Goal: Information Seeking & Learning: Learn about a topic

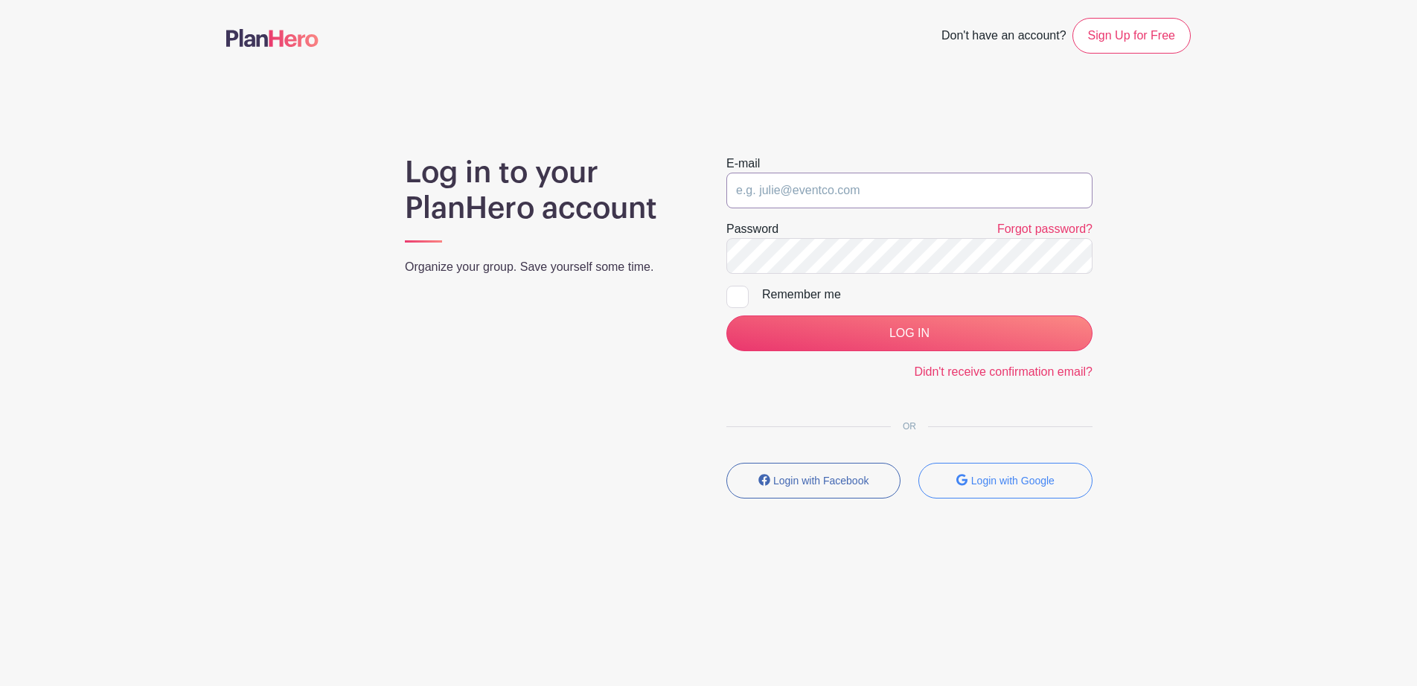
click at [926, 193] on input "email" at bounding box center [910, 191] width 366 height 36
click at [926, 190] on input "email" at bounding box center [910, 191] width 366 height 36
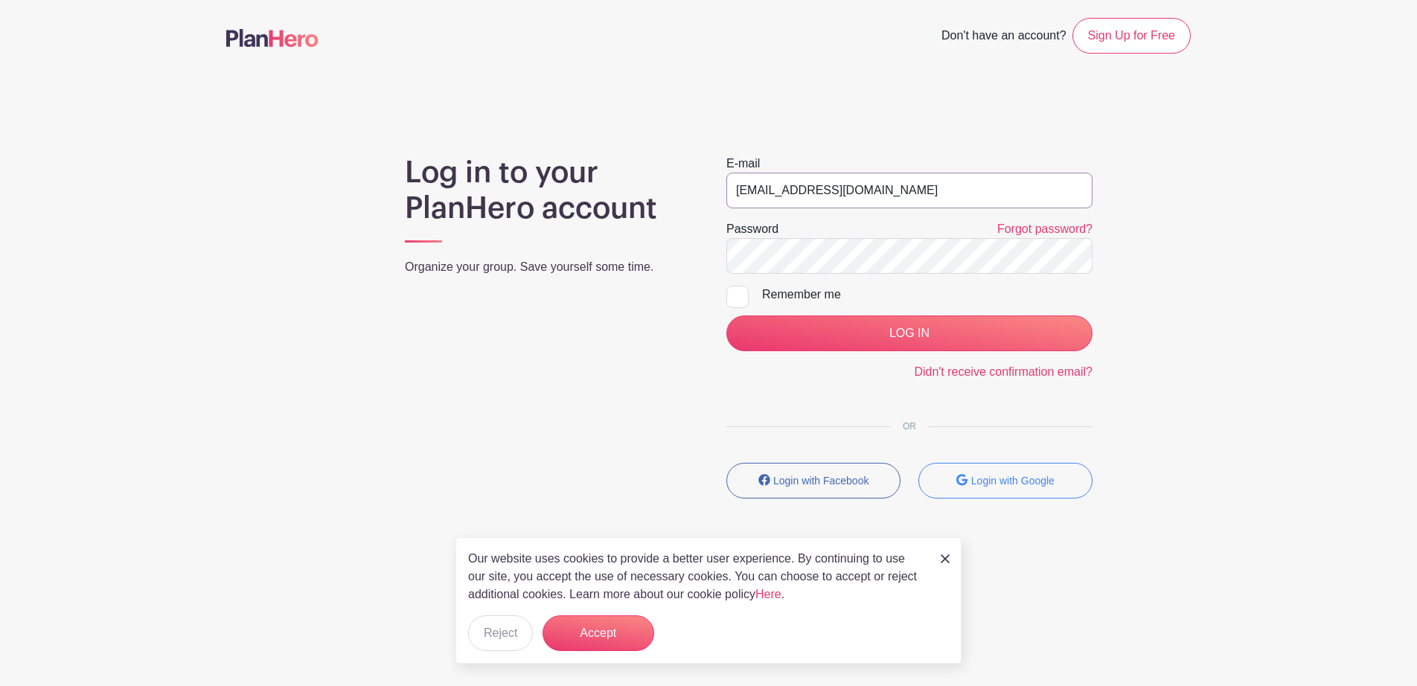
type input "[EMAIL_ADDRESS][DOMAIN_NAME]"
click at [727, 316] on input "LOG IN" at bounding box center [910, 334] width 366 height 36
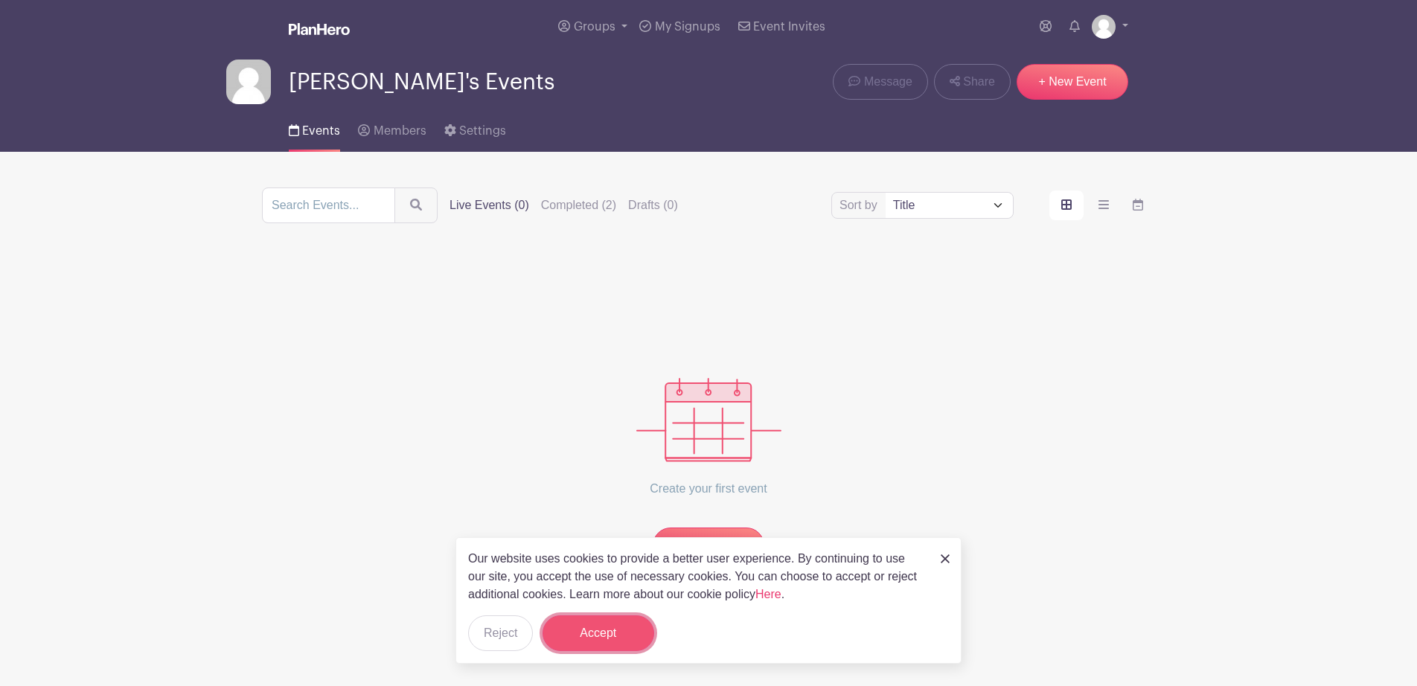
click at [625, 639] on button "Accept" at bounding box center [599, 634] width 112 height 36
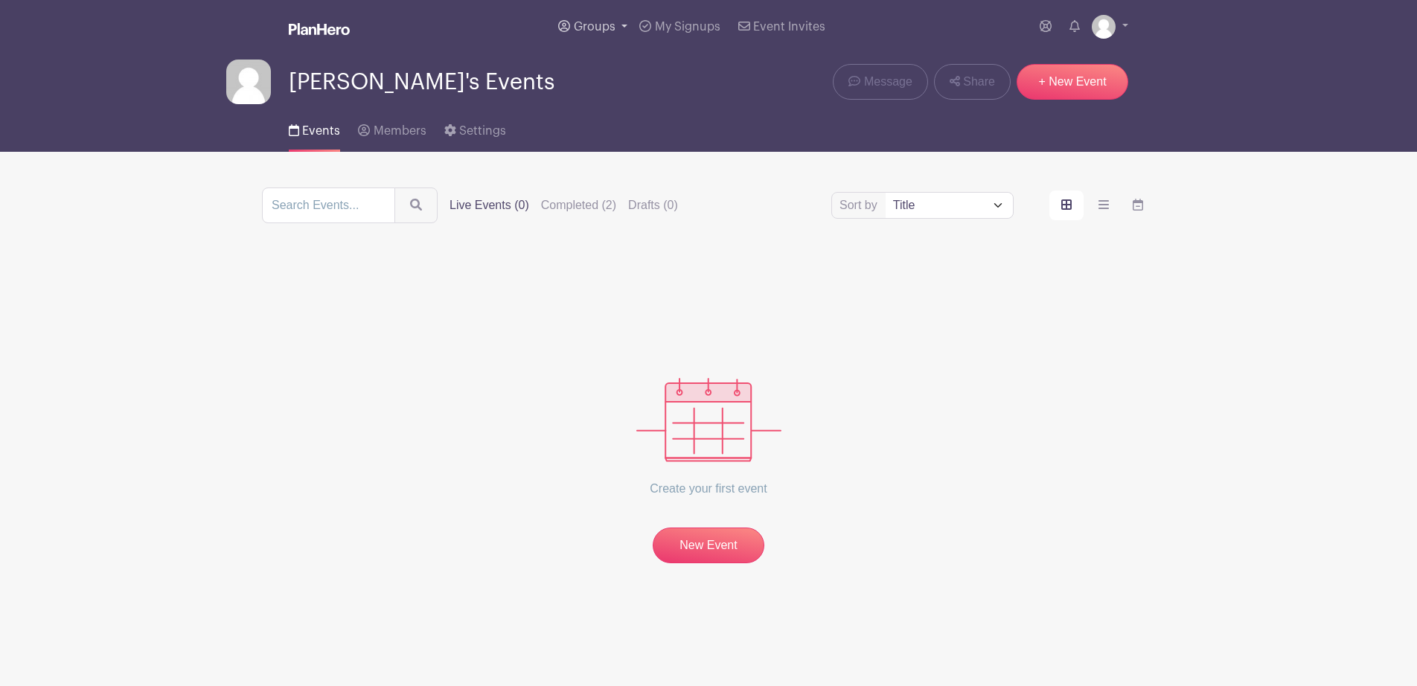
click at [602, 28] on span "Groups" at bounding box center [595, 27] width 42 height 12
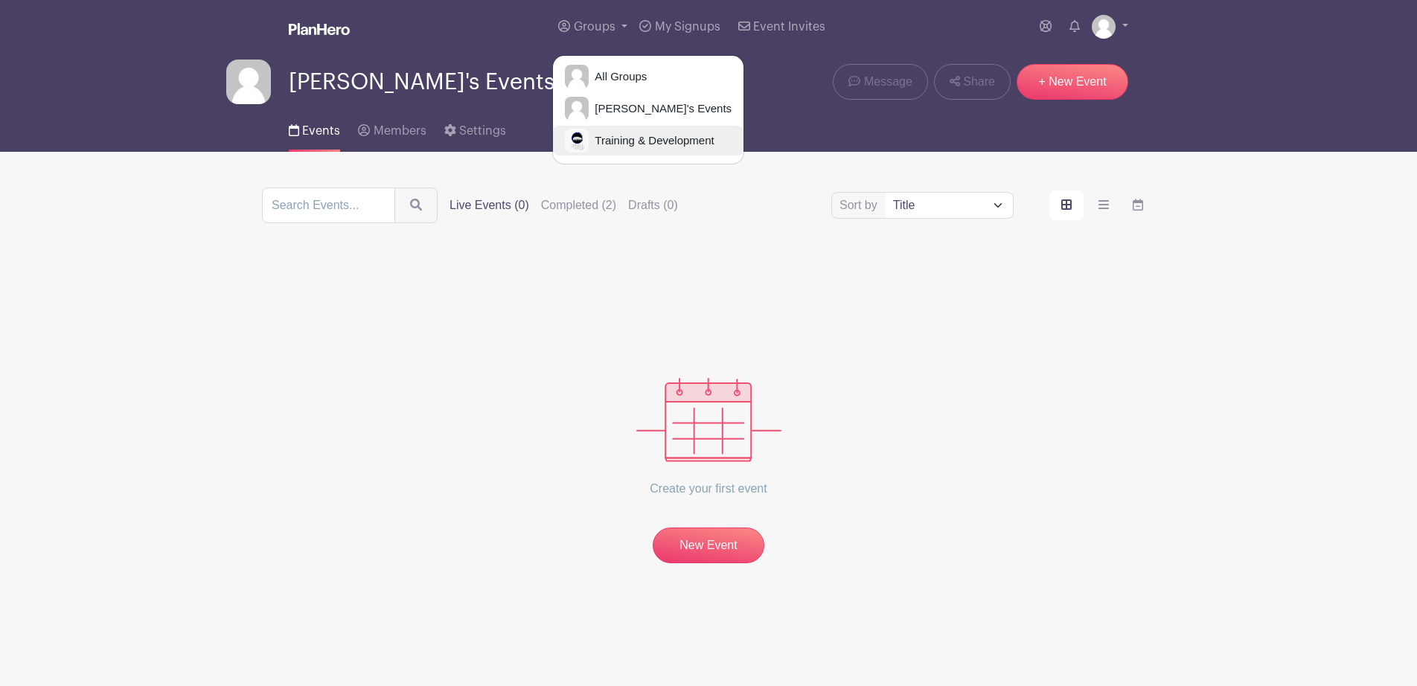
click at [638, 149] on span "Training & Development" at bounding box center [651, 141] width 125 height 17
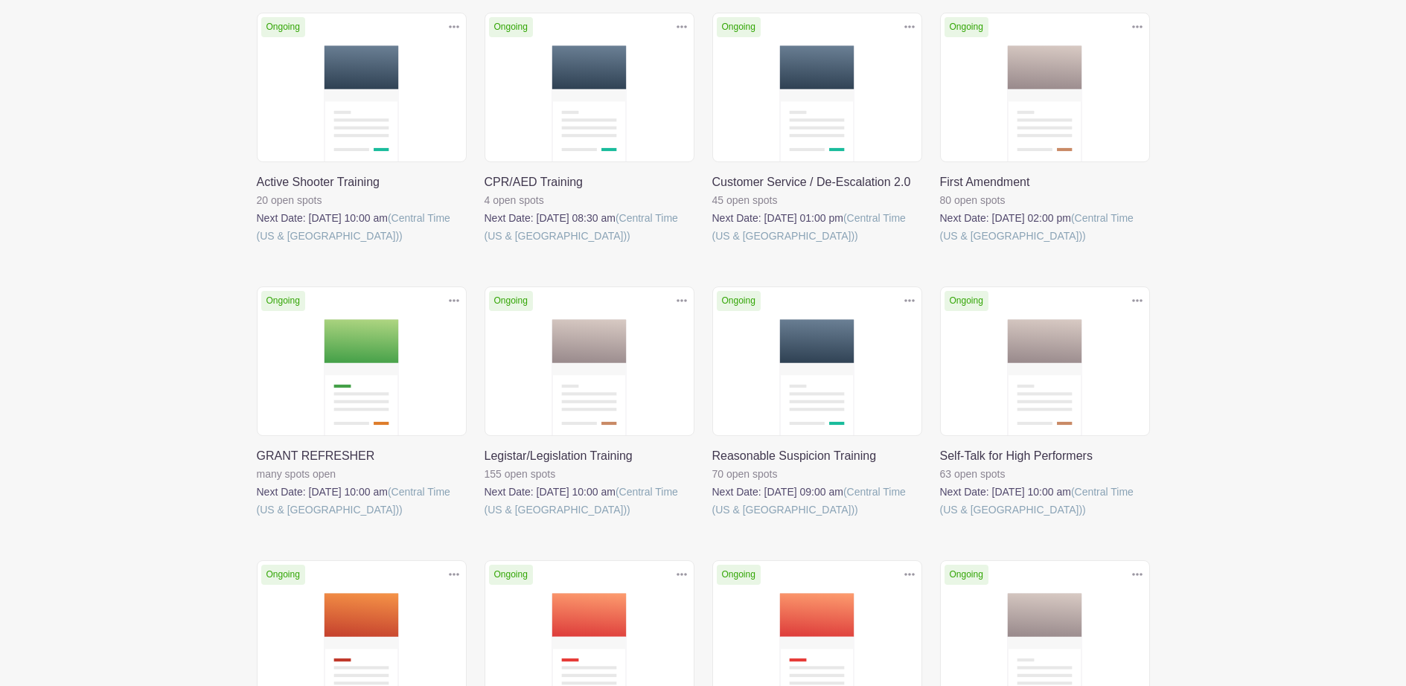
scroll to position [223, 0]
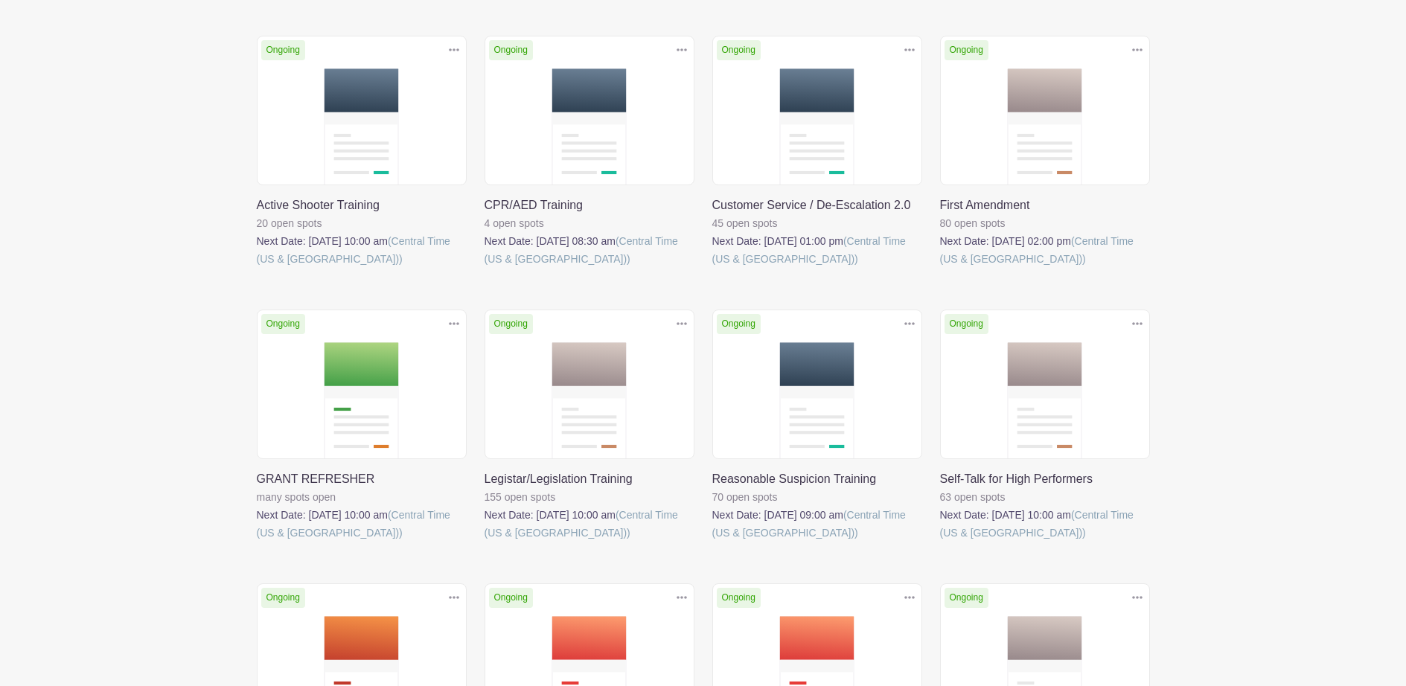
click at [712, 268] on link at bounding box center [712, 268] width 0 height 0
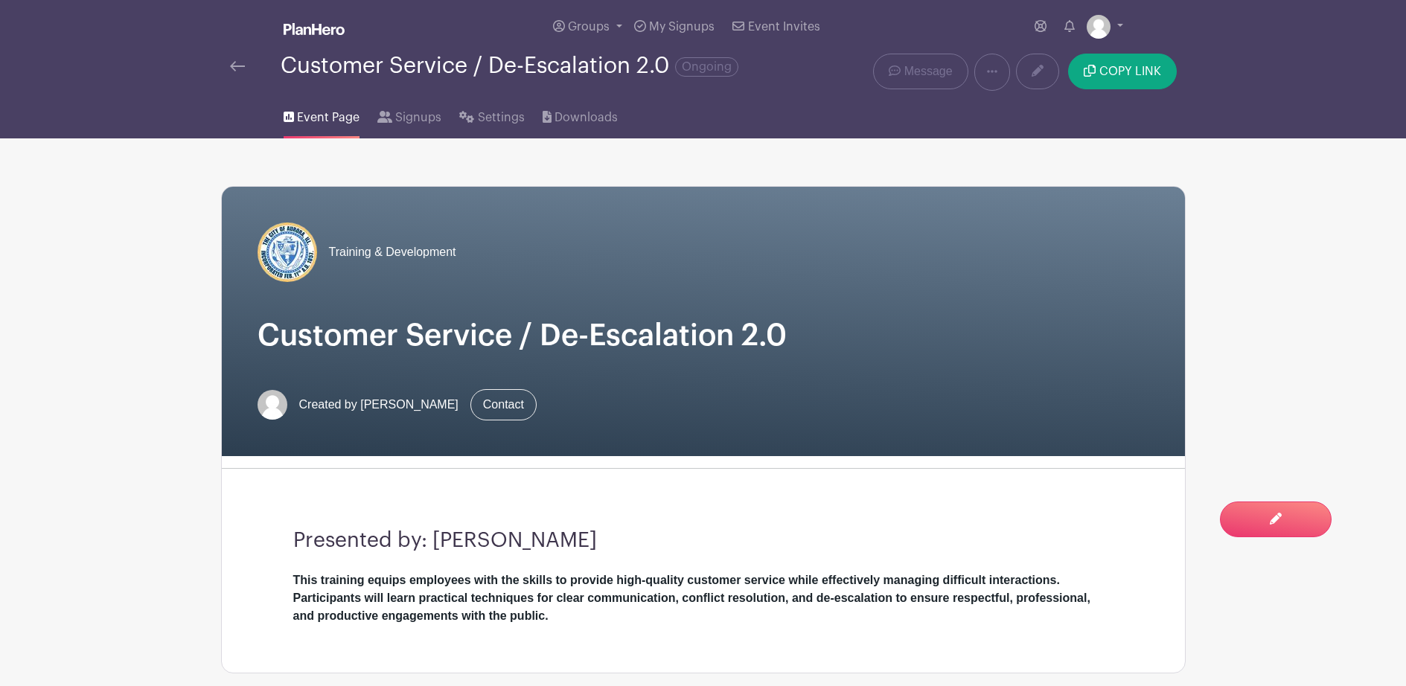
click at [790, 330] on h1 "Customer Service / De-Escalation 2.0" at bounding box center [704, 336] width 892 height 36
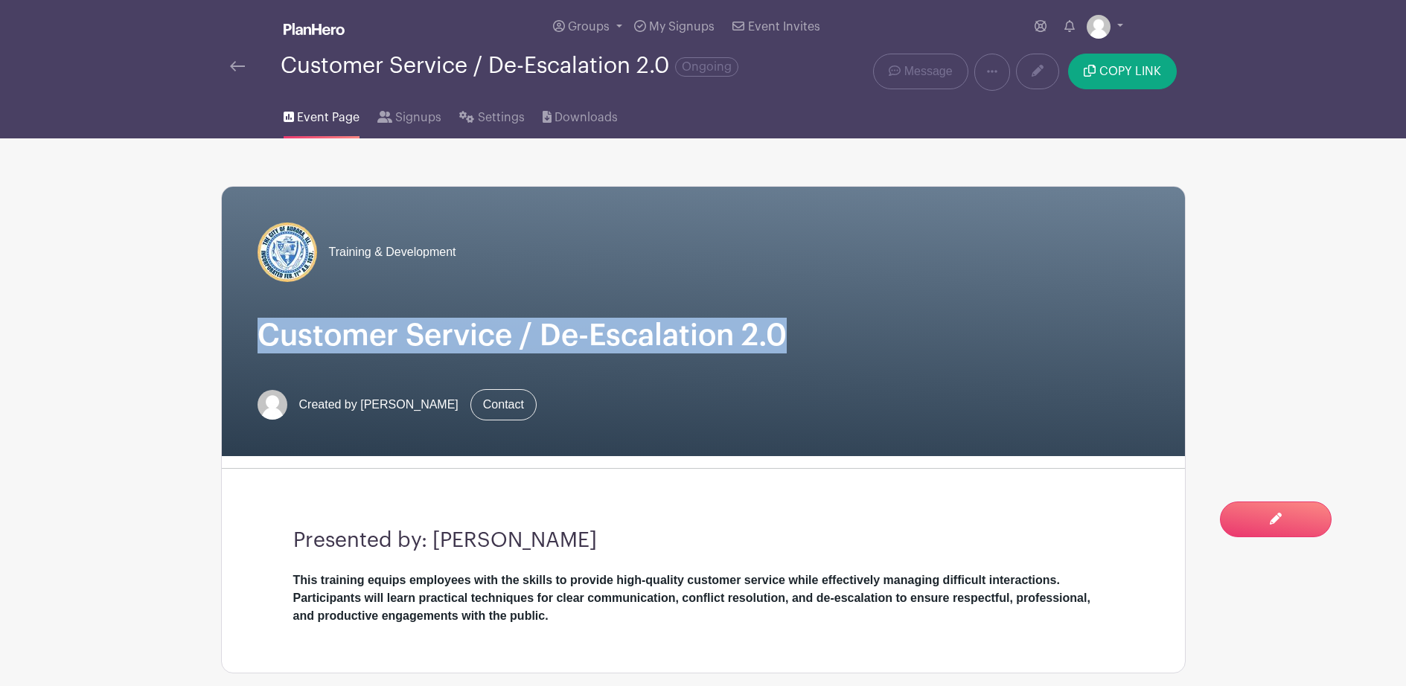
drag, startPoint x: 786, startPoint y: 336, endPoint x: 260, endPoint y: 316, distance: 526.7
click at [260, 316] on div "Training & Development Customer Service / De-Escalation 2.0 Created by [PERSON_…" at bounding box center [703, 321] width 963 height 269
copy h1 "Customer Service / De-Escalation 2.0"
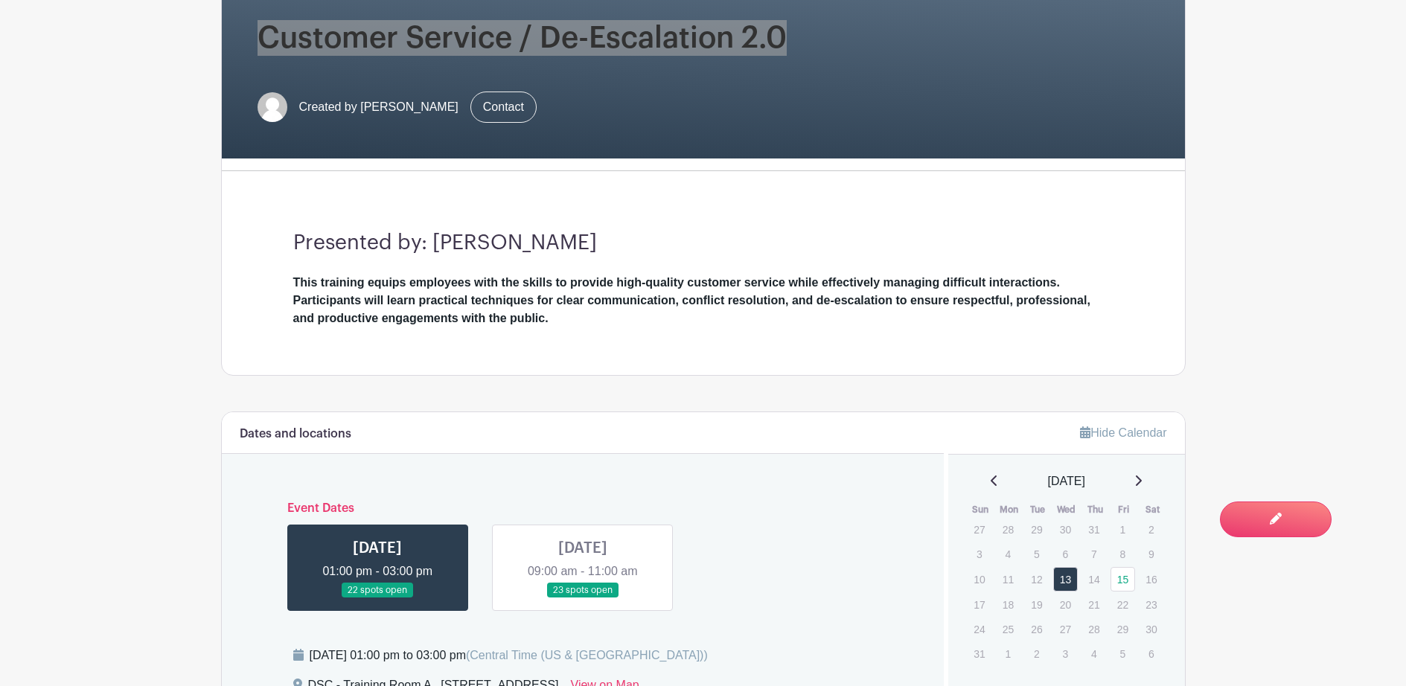
scroll to position [372, 0]
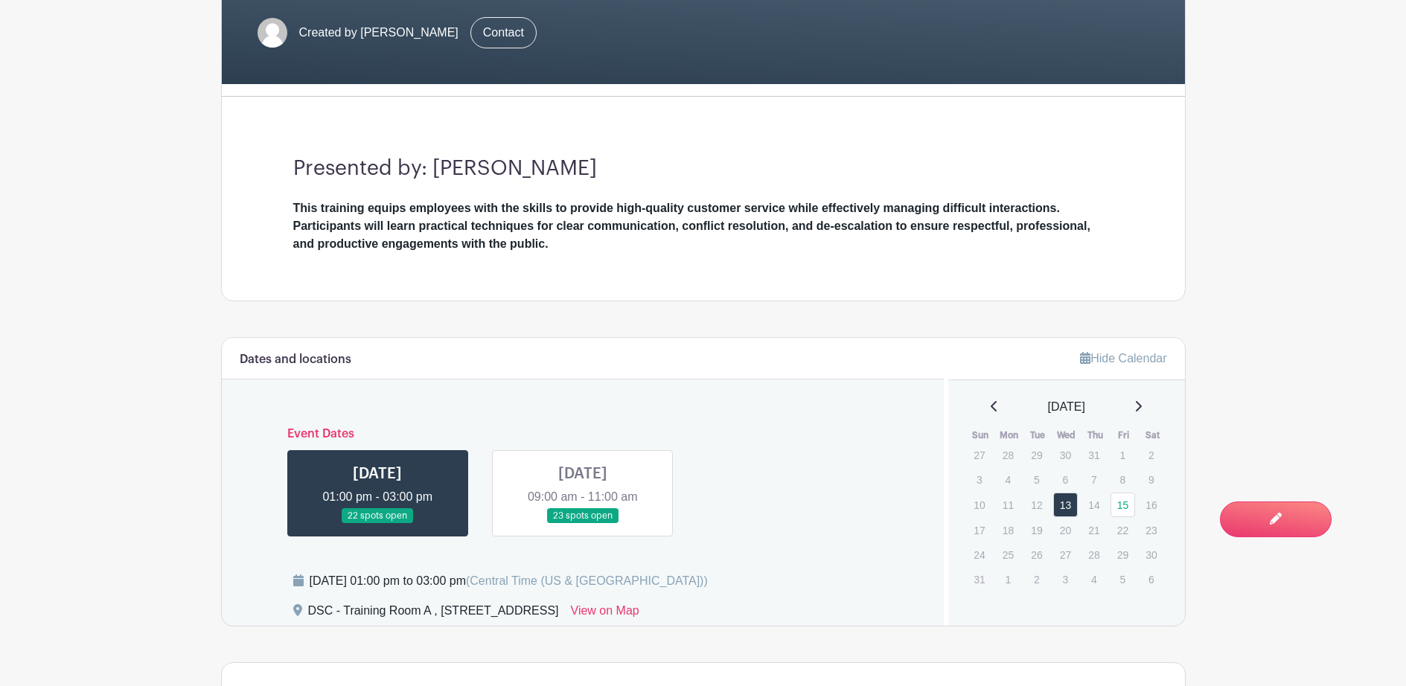
drag, startPoint x: 311, startPoint y: 580, endPoint x: 593, endPoint y: 579, distance: 282.1
click at [593, 579] on div "[DATE] 01:00 pm to 03:00 pm (Central Time ([GEOGRAPHIC_DATA] & [GEOGRAPHIC_DATA…" at bounding box center [509, 581] width 398 height 18
drag, startPoint x: 593, startPoint y: 579, endPoint x: 525, endPoint y: 580, distance: 68.5
copy div "[DATE] 01:00 pm to 03:00 pm"
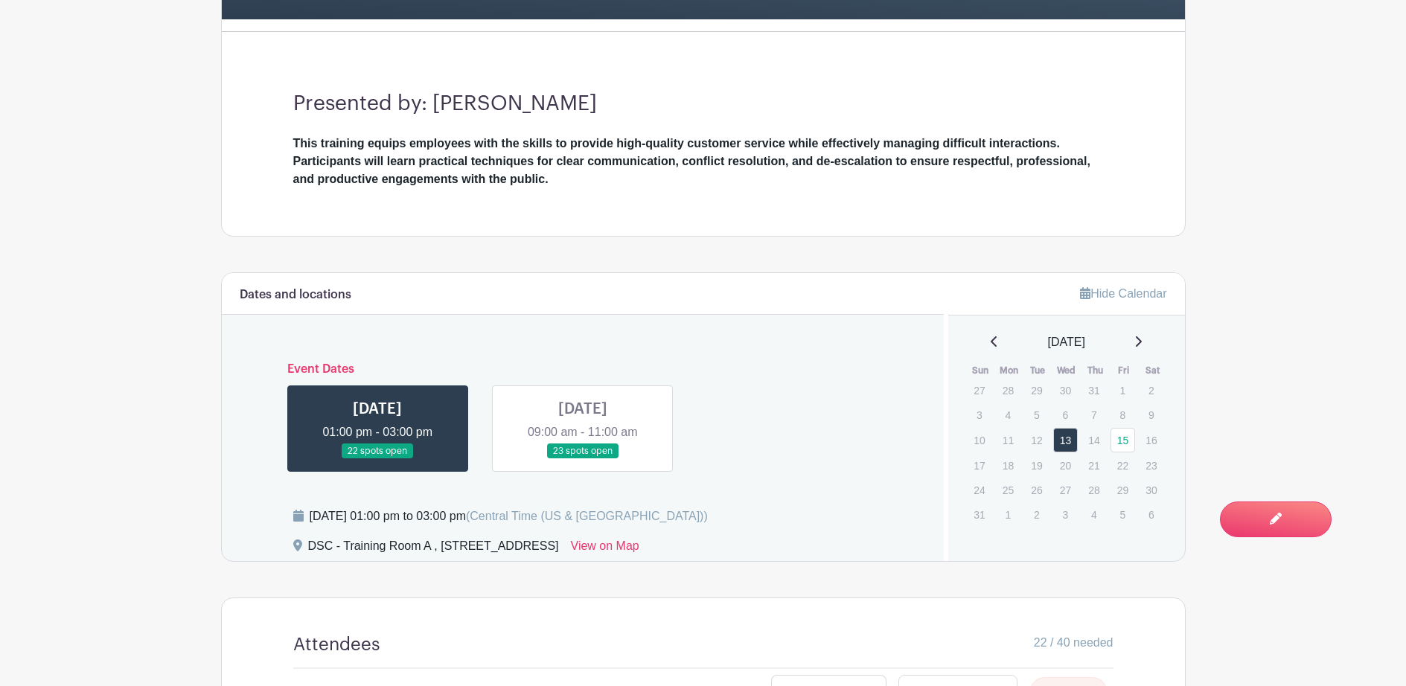
scroll to position [521, 0]
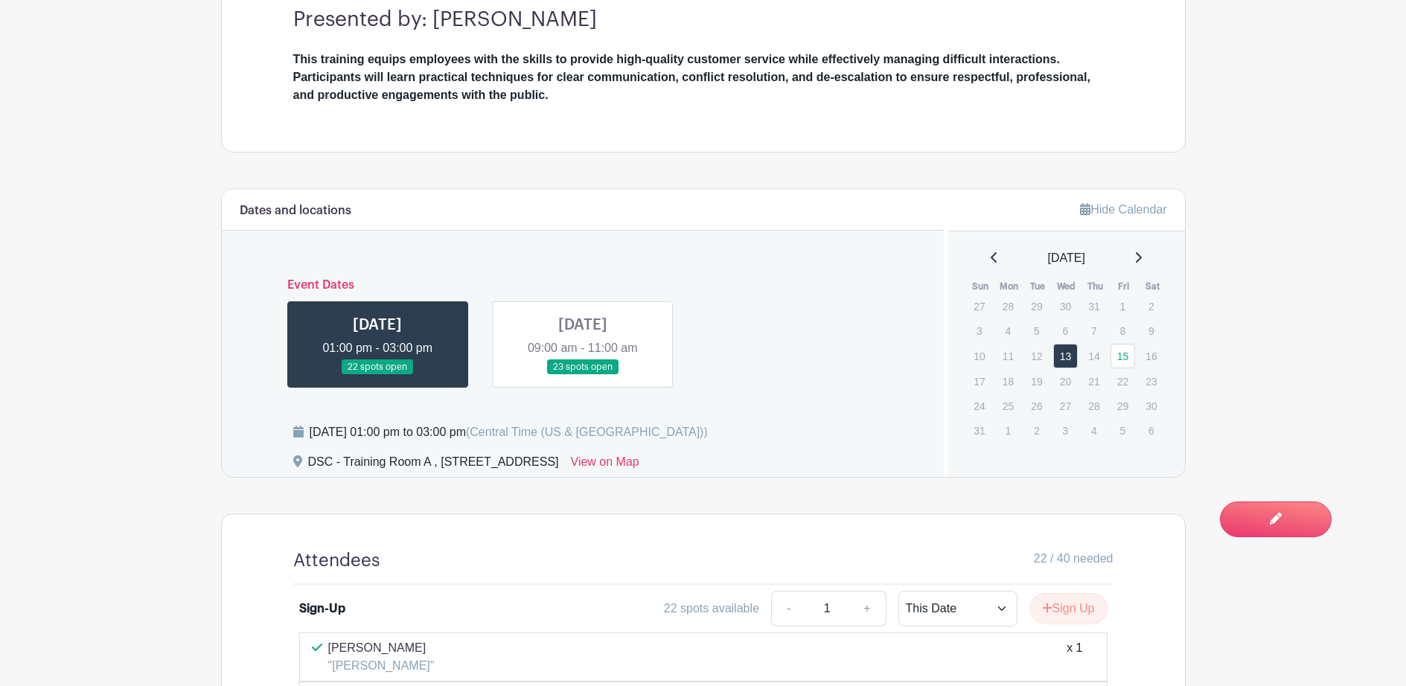
click at [313, 466] on div "DSC - Training Room A , [STREET_ADDRESS]" at bounding box center [433, 465] width 251 height 24
drag, startPoint x: 306, startPoint y: 464, endPoint x: 435, endPoint y: 470, distance: 129.0
click at [435, 470] on div "DSC - Training Room A , [STREET_ADDRESS] View on Map" at bounding box center [609, 465] width 633 height 24
drag, startPoint x: 435, startPoint y: 470, endPoint x: 425, endPoint y: 466, distance: 10.7
copy div "DSC - Training Room A"
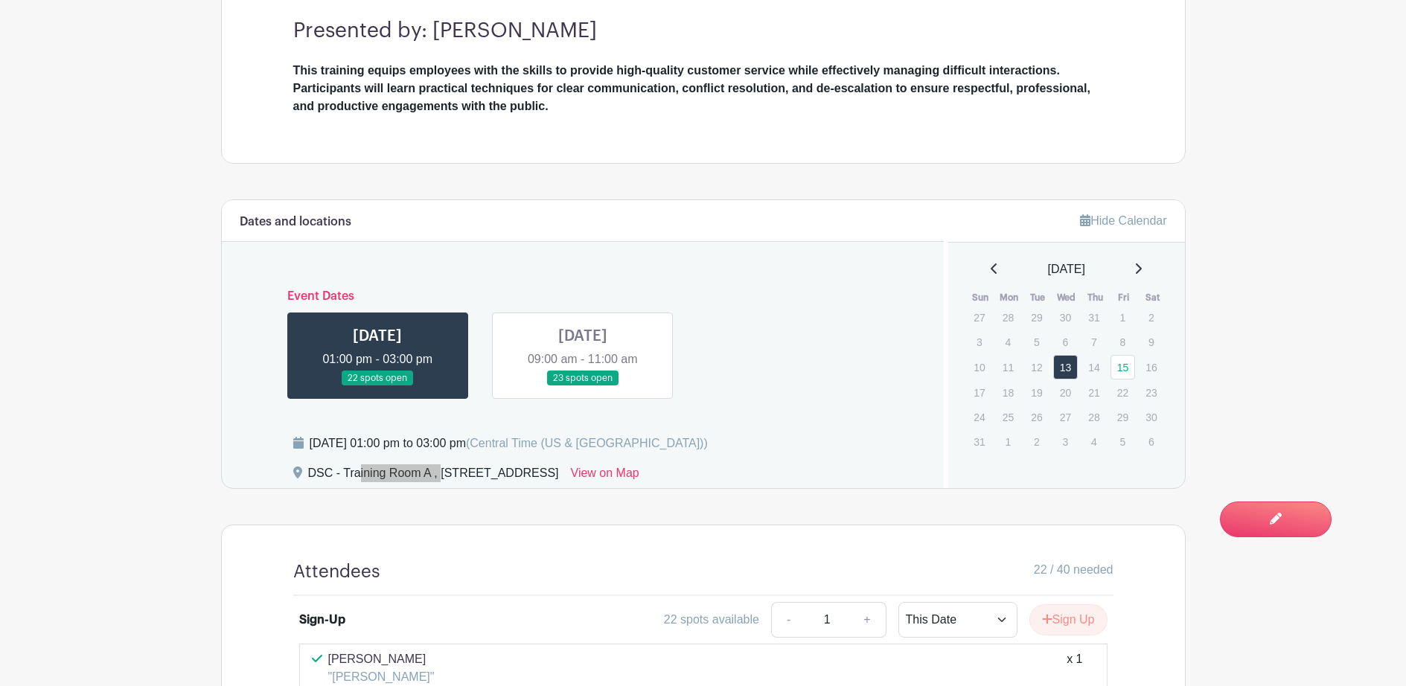
scroll to position [298, 0]
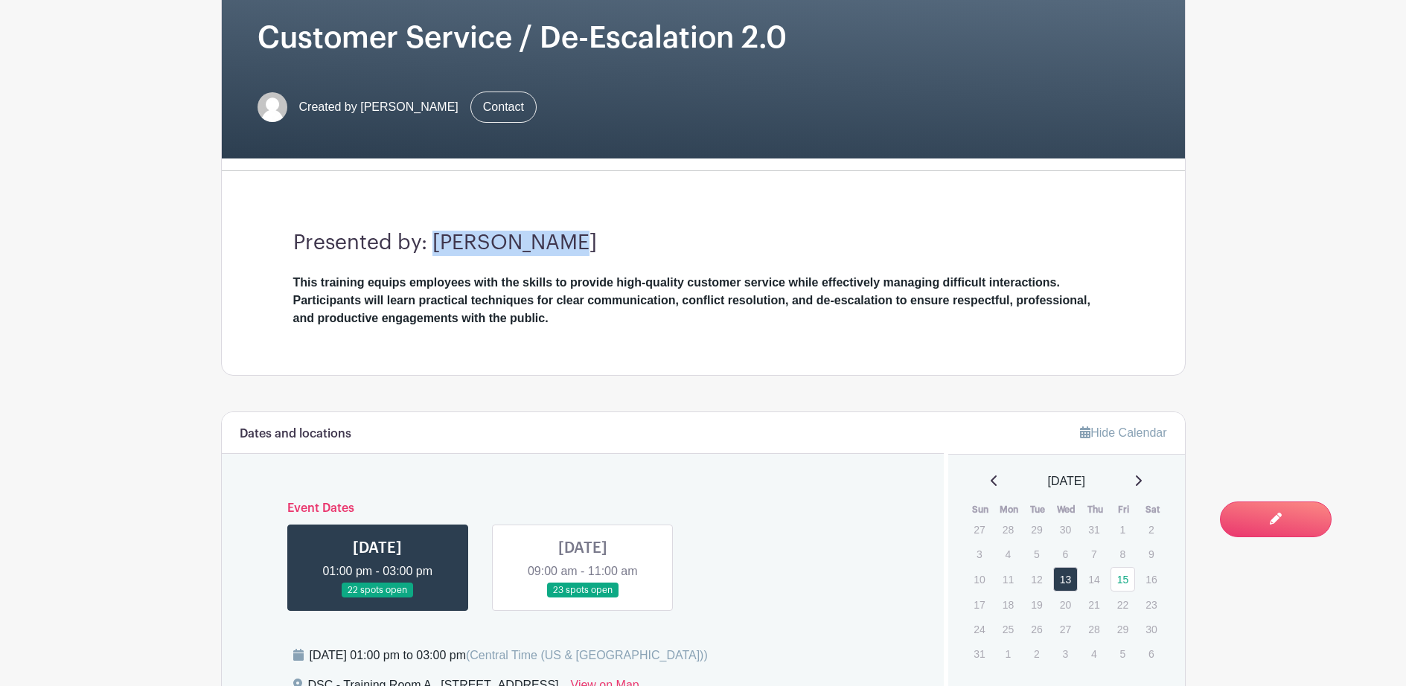
drag, startPoint x: 564, startPoint y: 243, endPoint x: 437, endPoint y: 247, distance: 126.6
click at [437, 247] on h3 "Presented by: [PERSON_NAME]" at bounding box center [703, 243] width 820 height 25
copy h3 "[PERSON_NAME]"
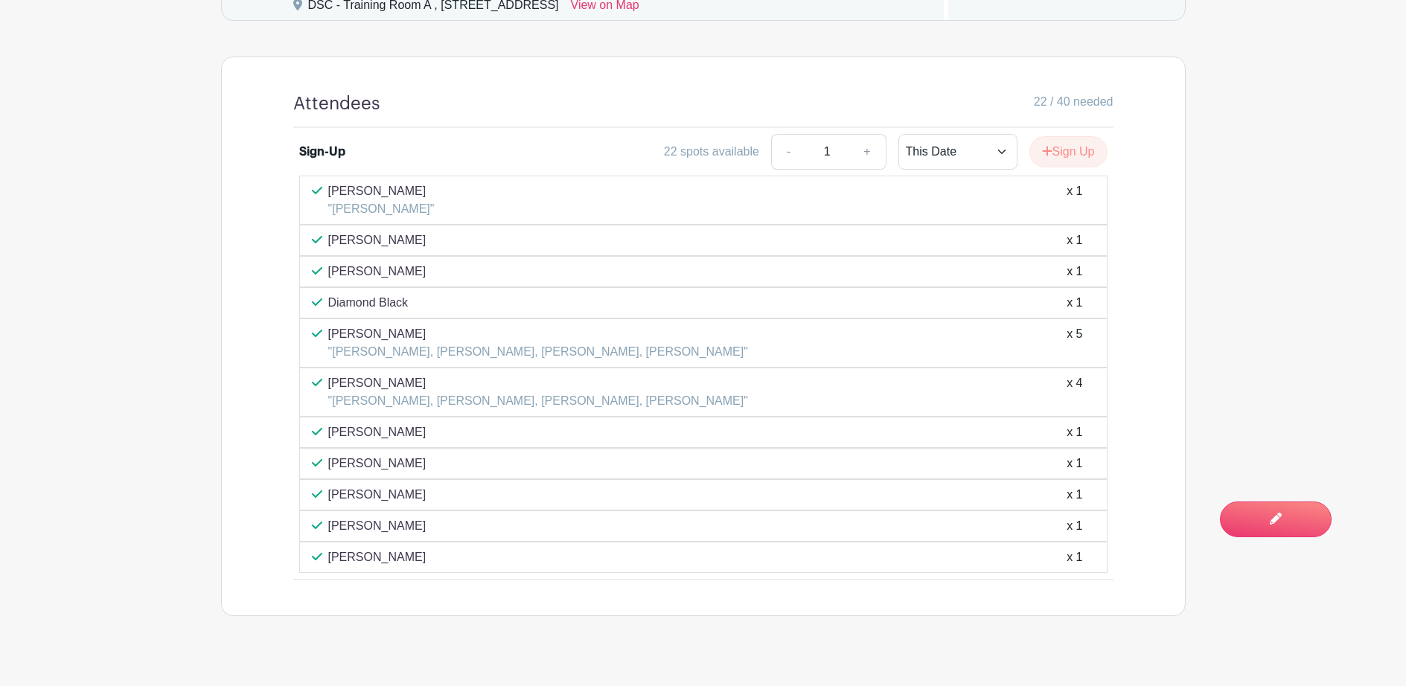
scroll to position [1001, 0]
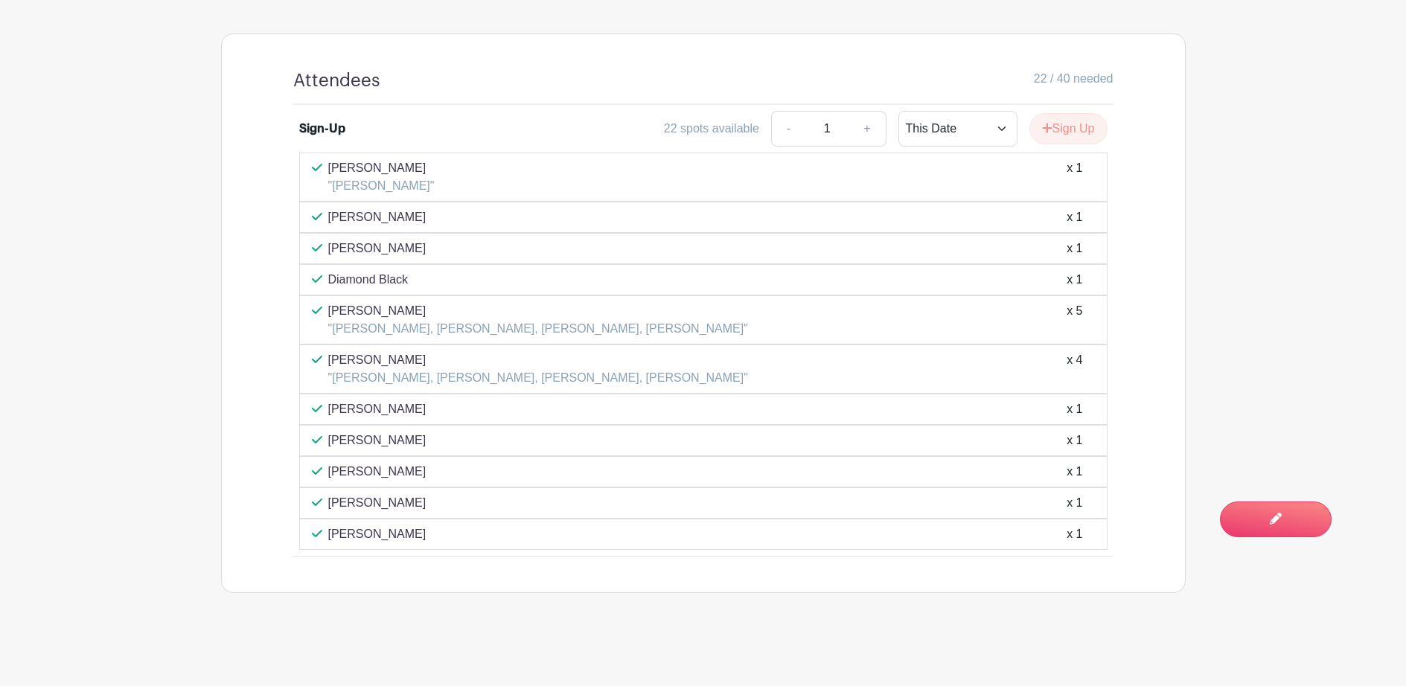
drag, startPoint x: 418, startPoint y: 549, endPoint x: 325, endPoint y: 169, distance: 390.7
click at [325, 169] on div "[PERSON_NAME] "[PERSON_NAME]" x 1 [PERSON_NAME] x 1 [PERSON_NAME] x 1 Diamond B…" at bounding box center [703, 352] width 808 height 398
drag, startPoint x: 325, startPoint y: 169, endPoint x: 354, endPoint y: 178, distance: 29.7
copy div "[PERSON_NAME] "[PERSON_NAME]" x 1 [PERSON_NAME] x 1 [PERSON_NAME] x 1 Diamond B…"
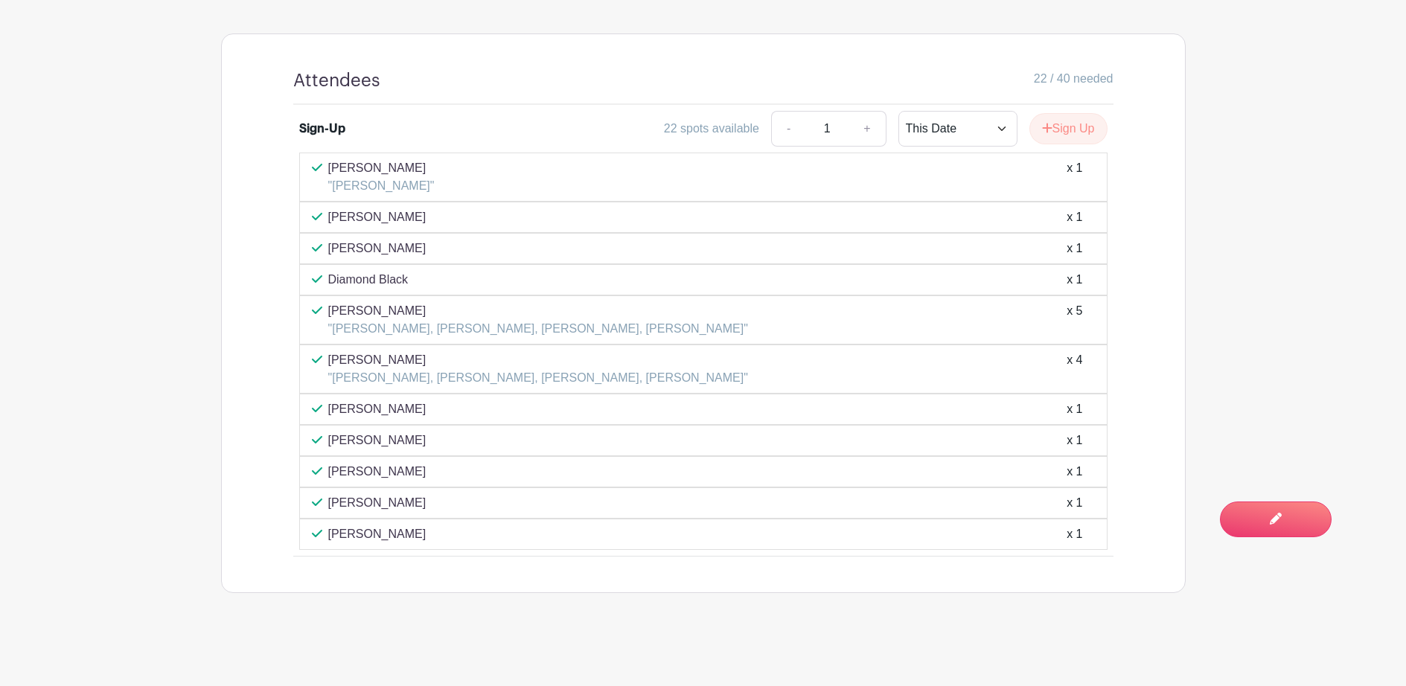
copy div "[PERSON_NAME] "[PERSON_NAME]" x 1 [PERSON_NAME] x 1 [PERSON_NAME] x 1 Diamond B…"
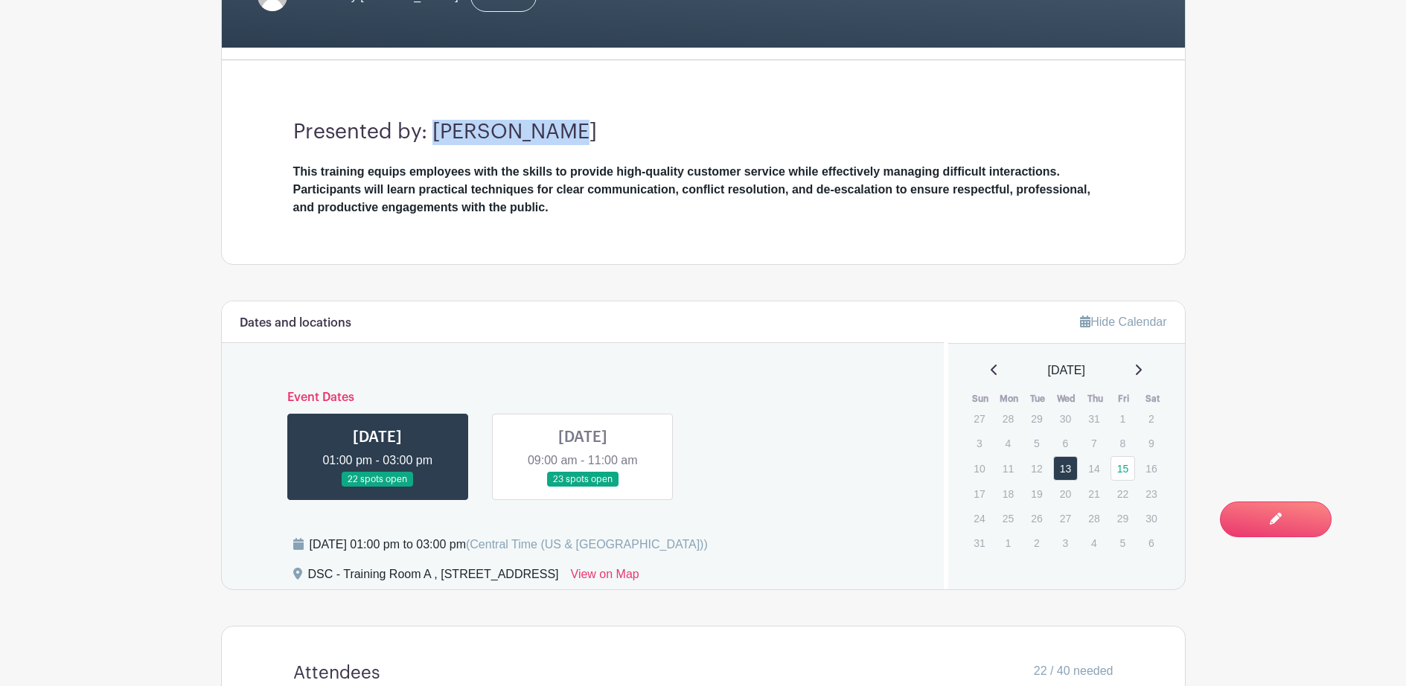
scroll to position [257, 0]
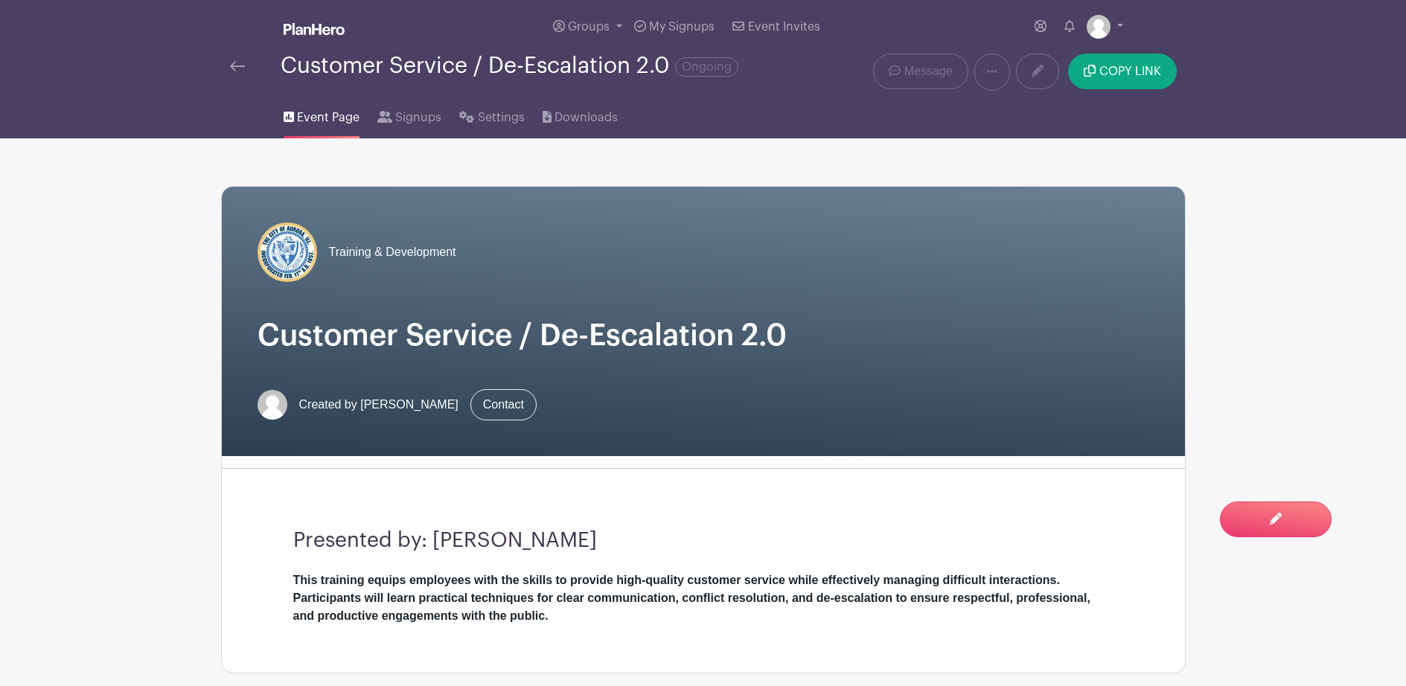
click at [252, 68] on div at bounding box center [255, 66] width 51 height 18
click at [240, 67] on img at bounding box center [237, 66] width 15 height 10
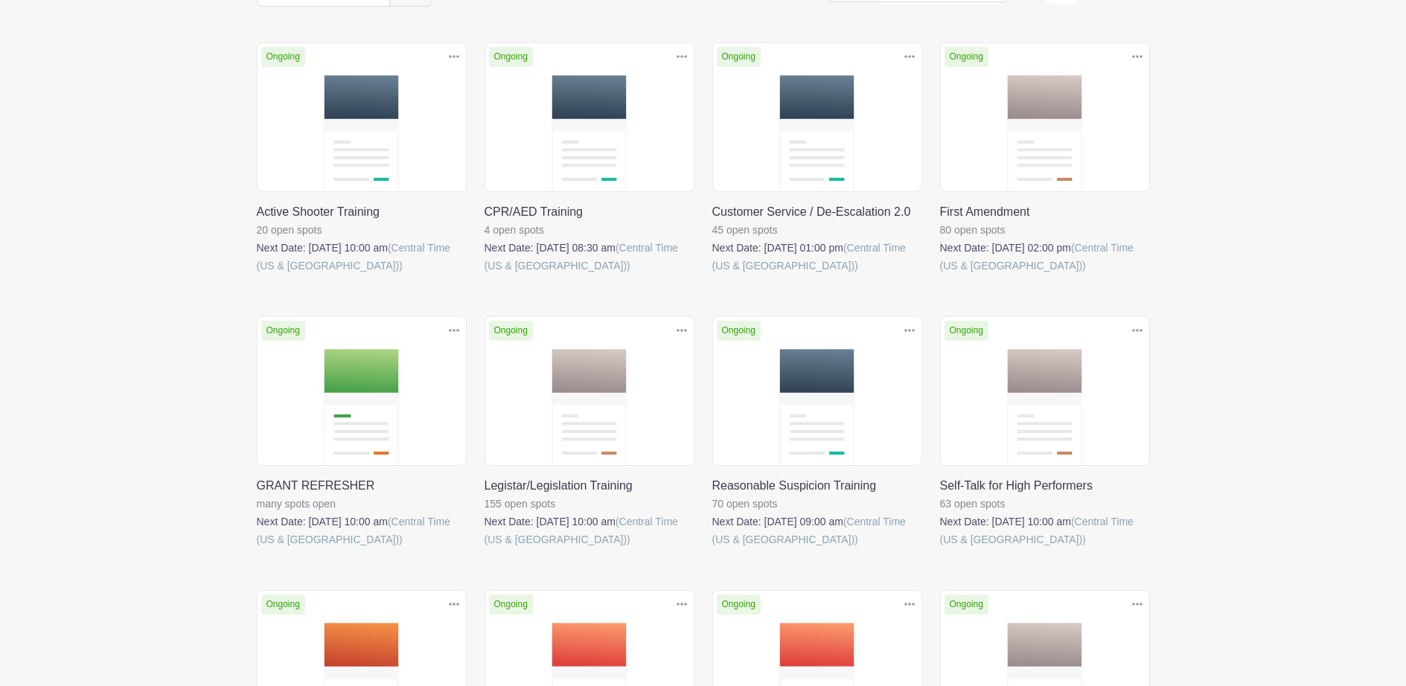
scroll to position [190, 0]
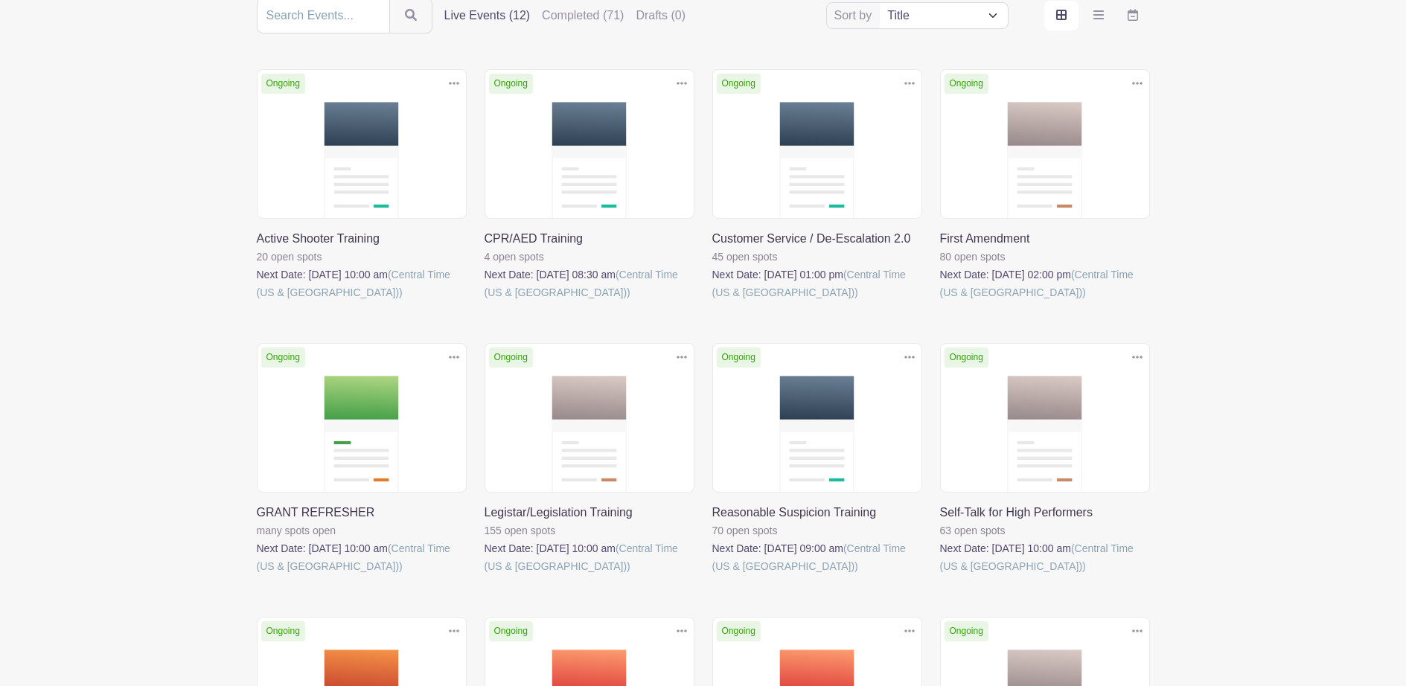
click at [257, 301] on link at bounding box center [257, 301] width 0 height 0
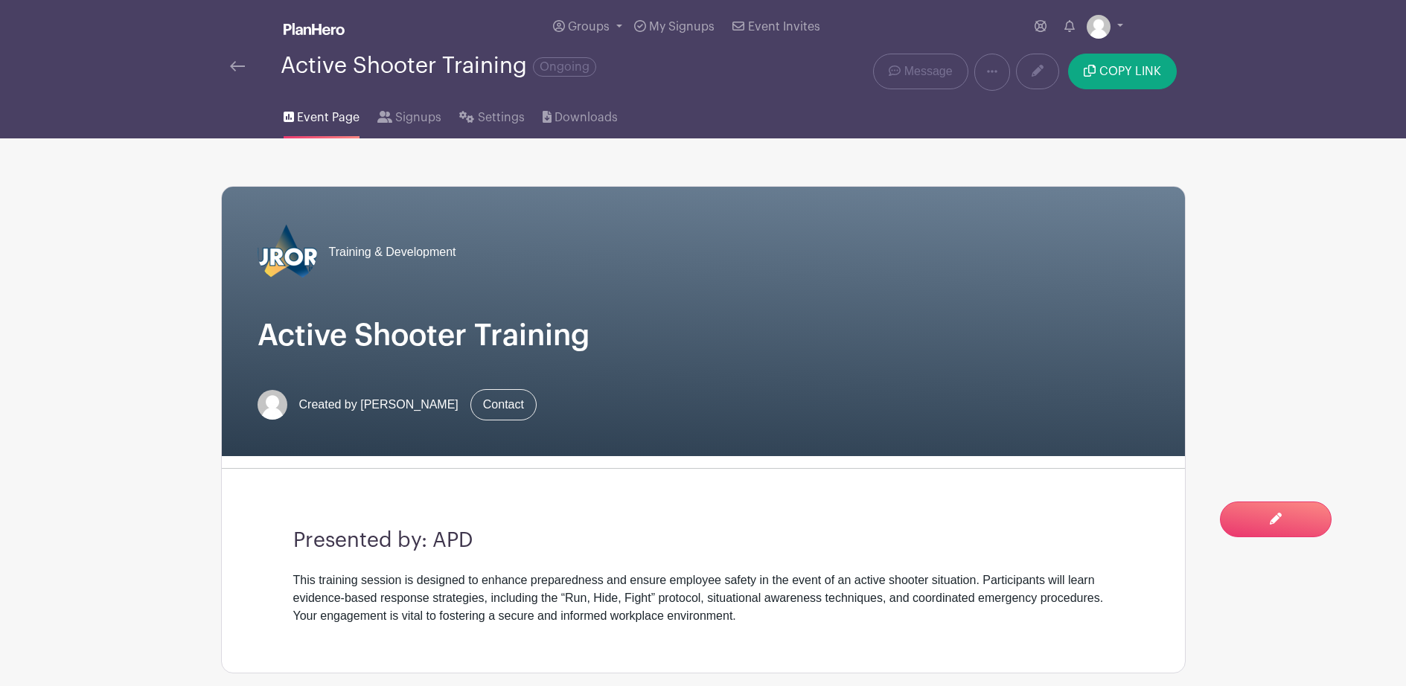
click at [242, 73] on link at bounding box center [237, 66] width 15 height 18
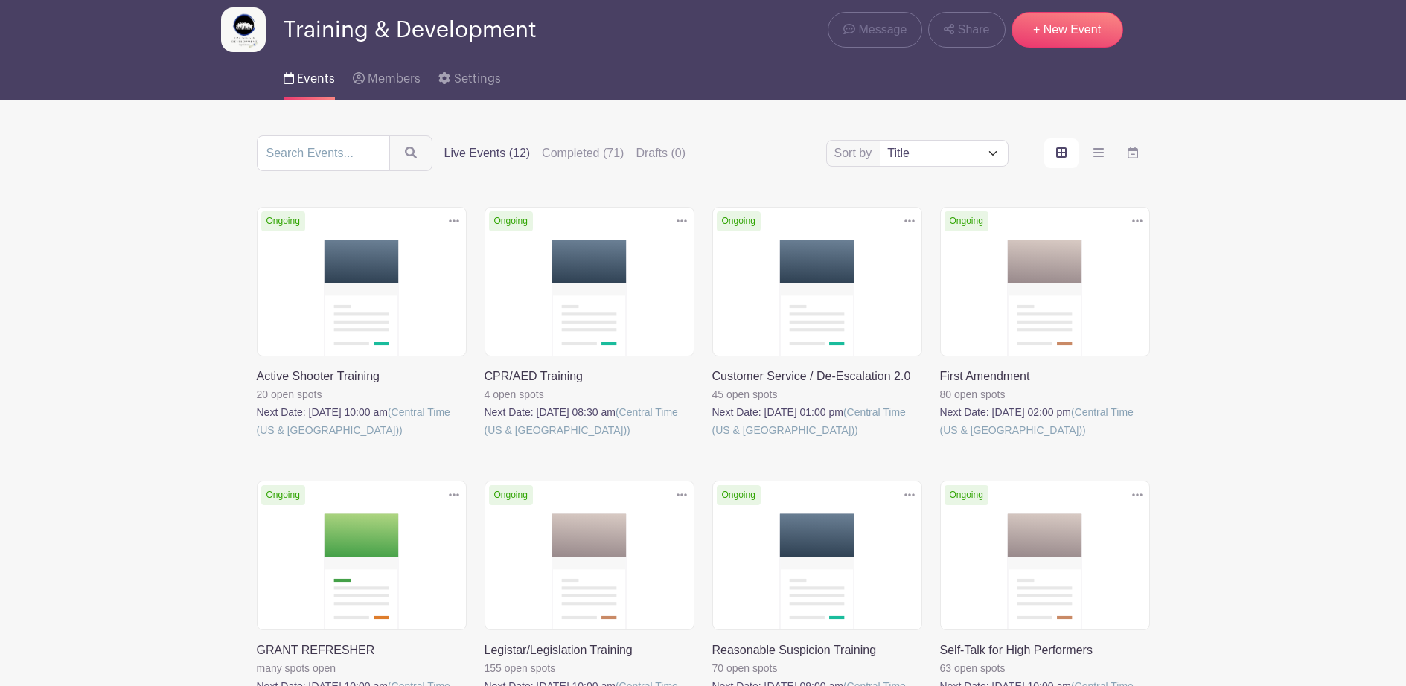
scroll to position [41, 0]
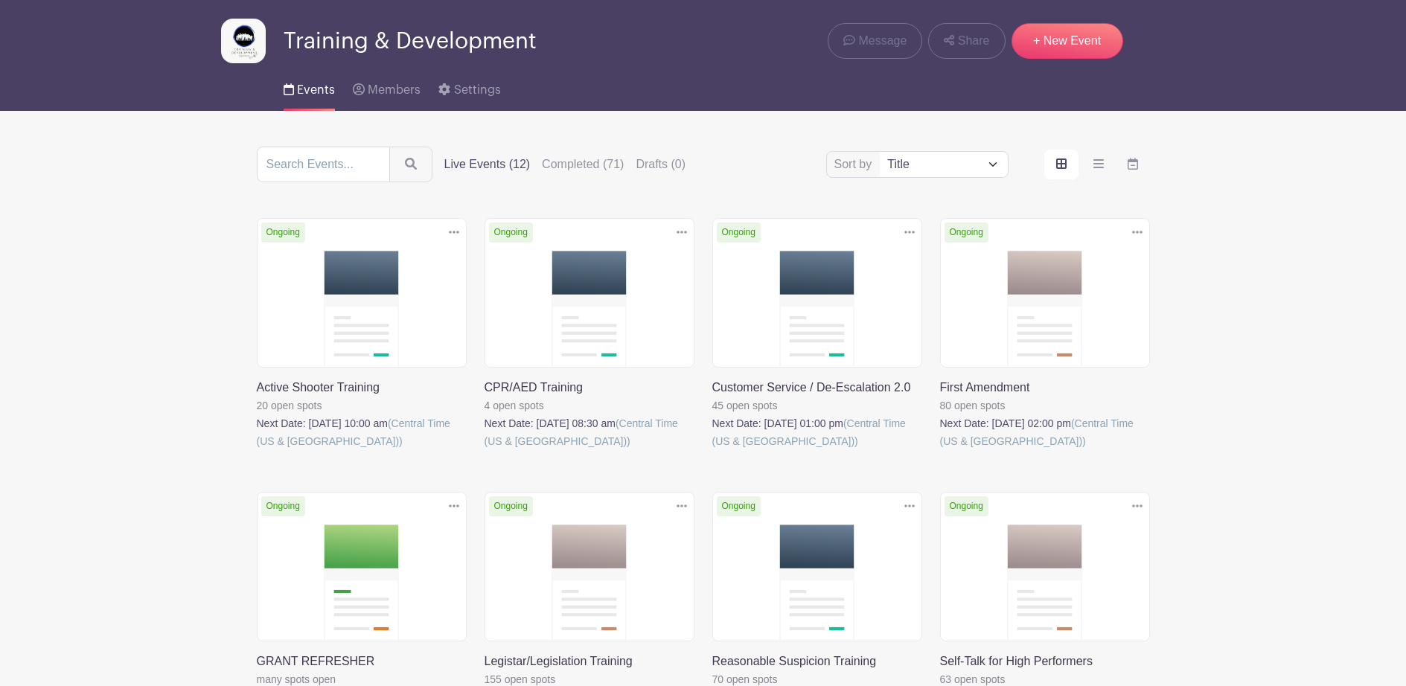
click at [257, 450] on link at bounding box center [257, 450] width 0 height 0
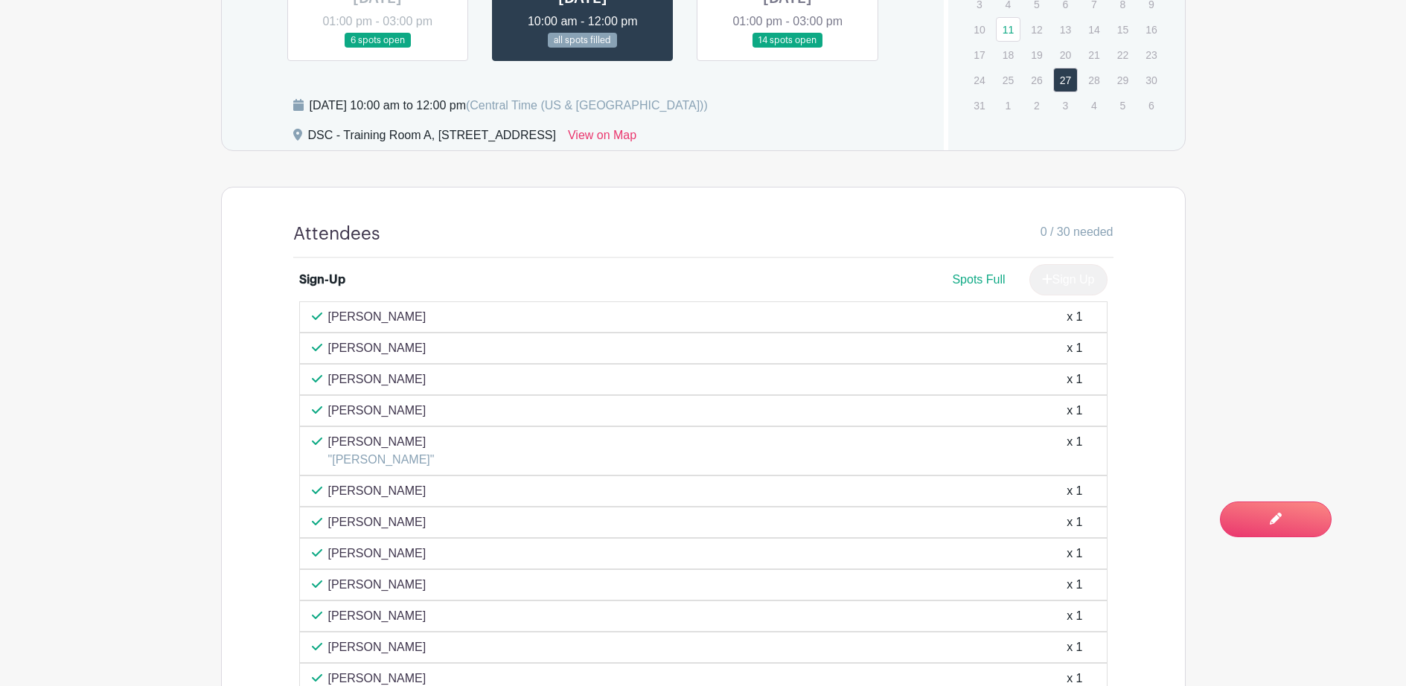
scroll to position [653, 0]
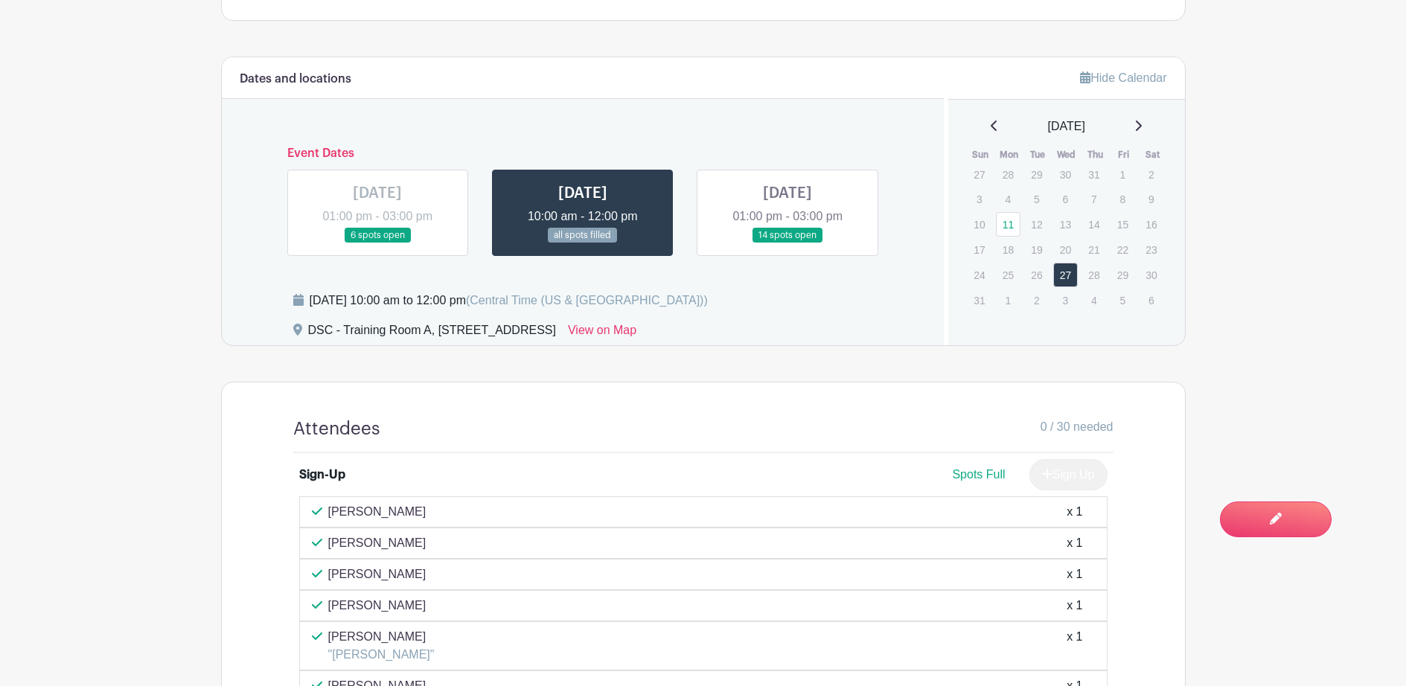
click at [788, 243] on link at bounding box center [788, 243] width 0 height 0
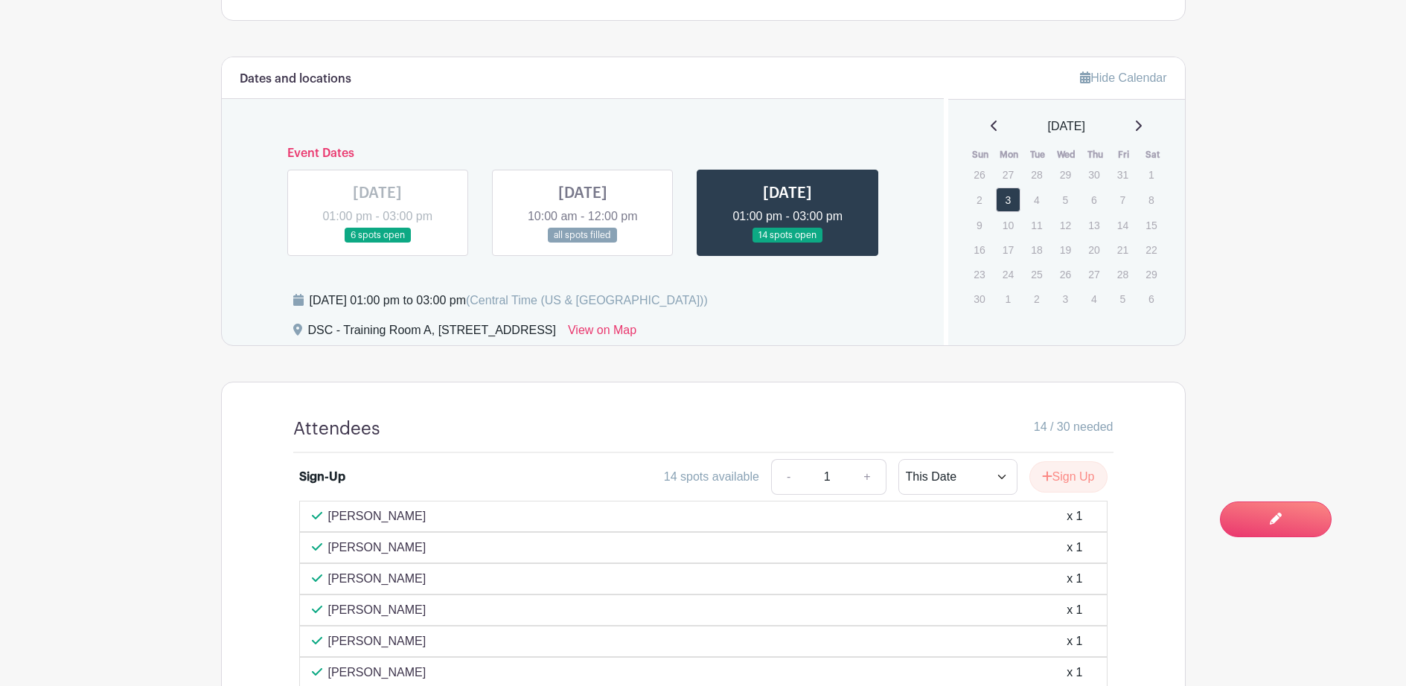
click at [788, 243] on link at bounding box center [788, 243] width 0 height 0
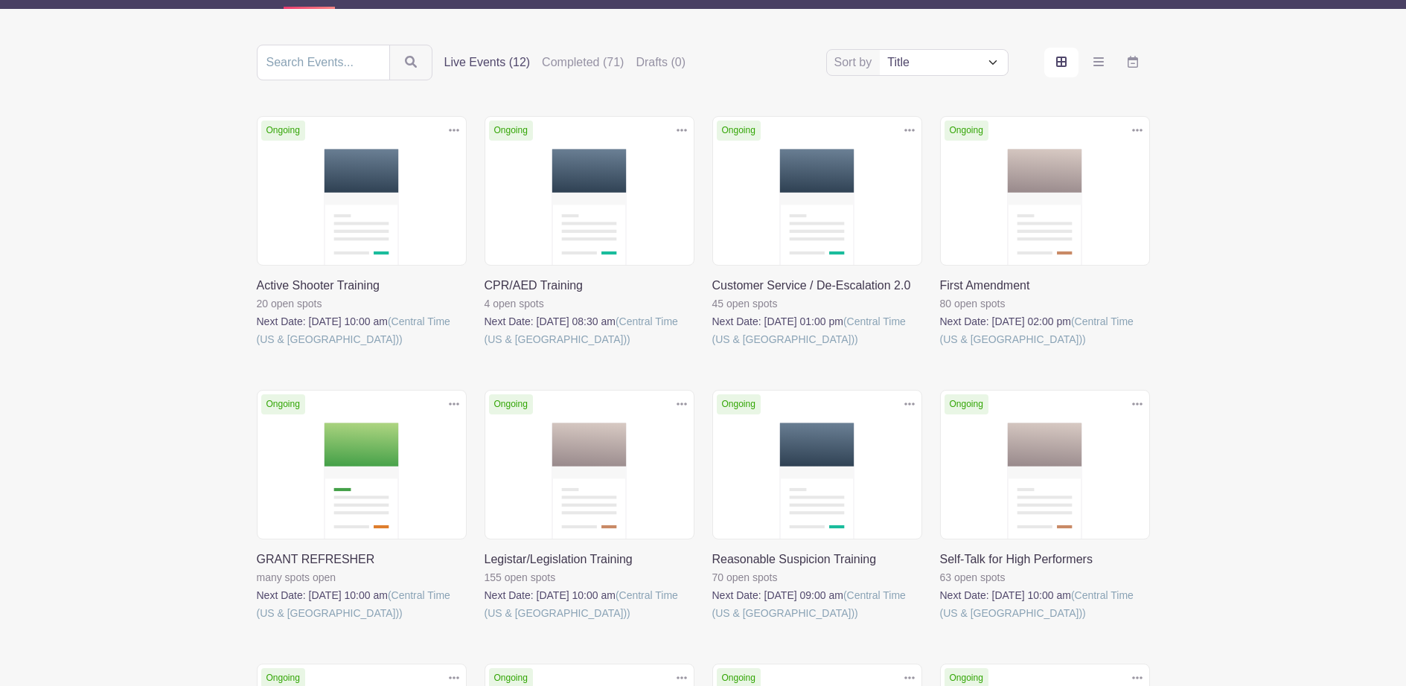
scroll to position [149, 0]
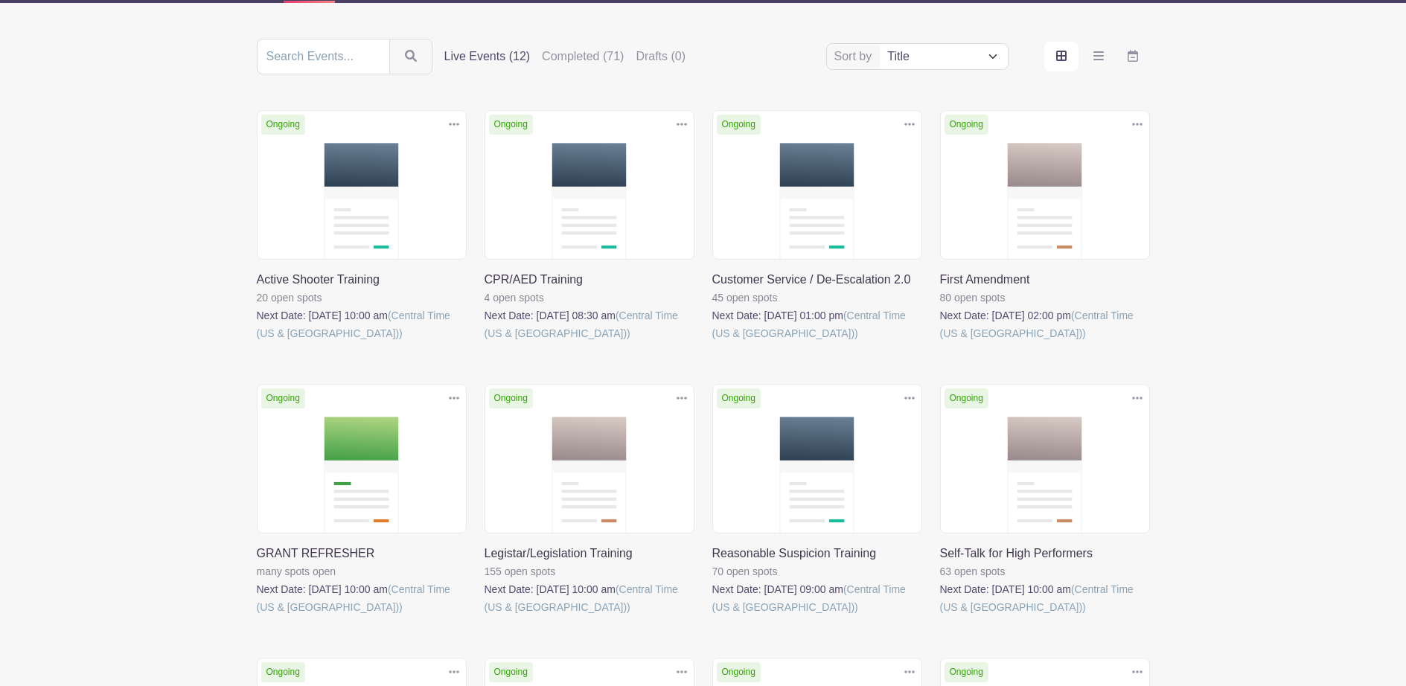
click at [712, 342] on link at bounding box center [712, 342] width 0 height 0
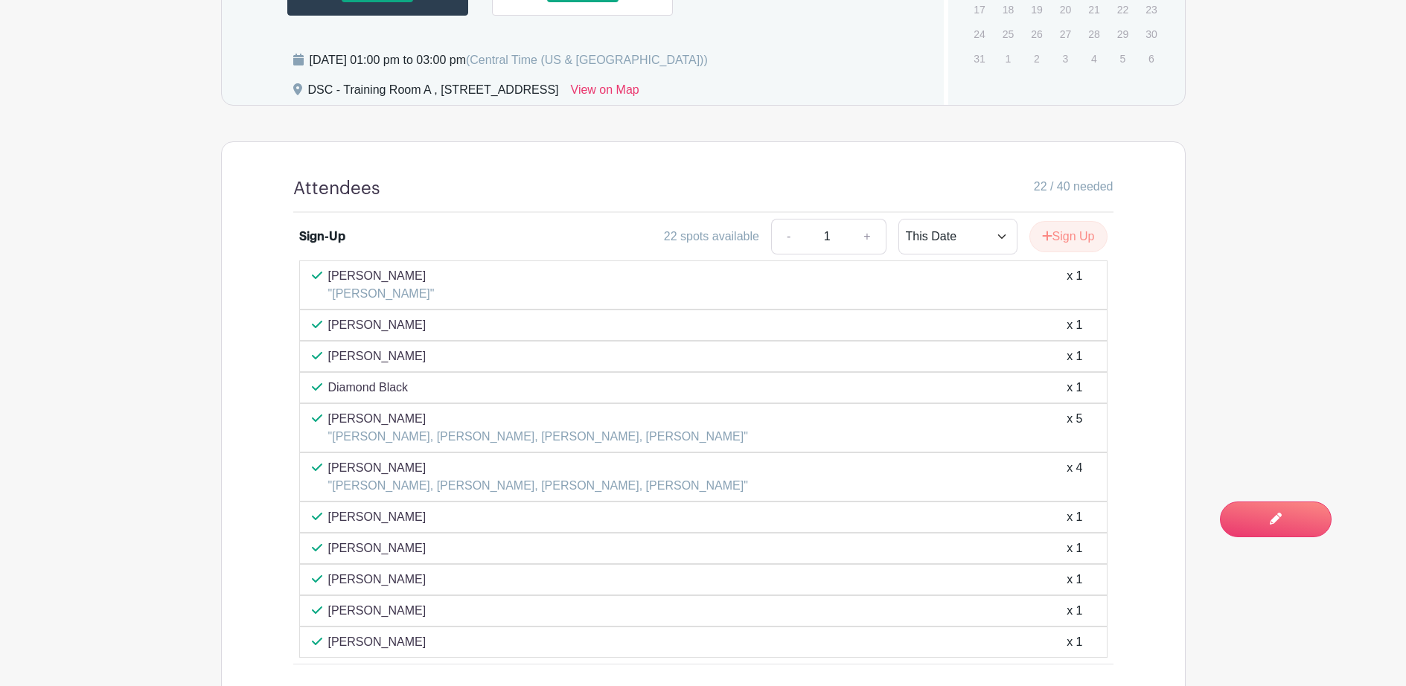
scroll to position [1001, 0]
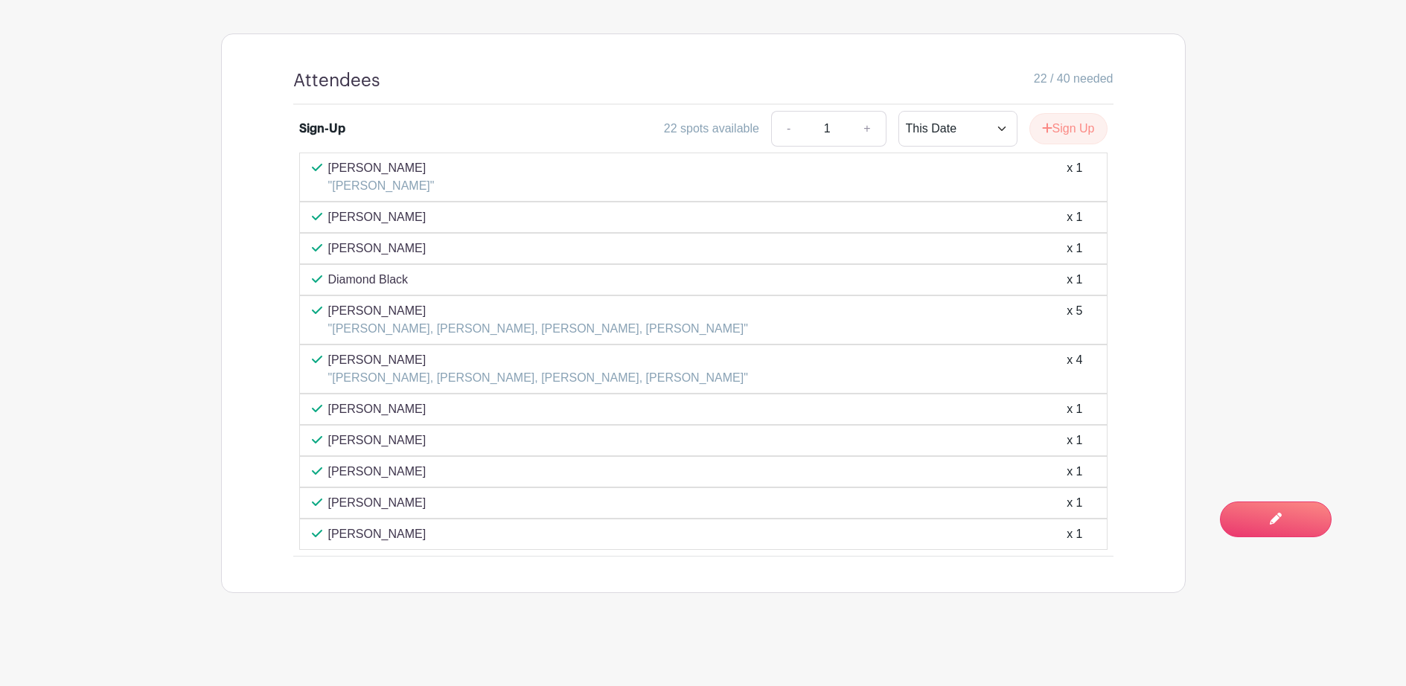
drag, startPoint x: 698, startPoint y: 684, endPoint x: 612, endPoint y: 686, distance: 85.6
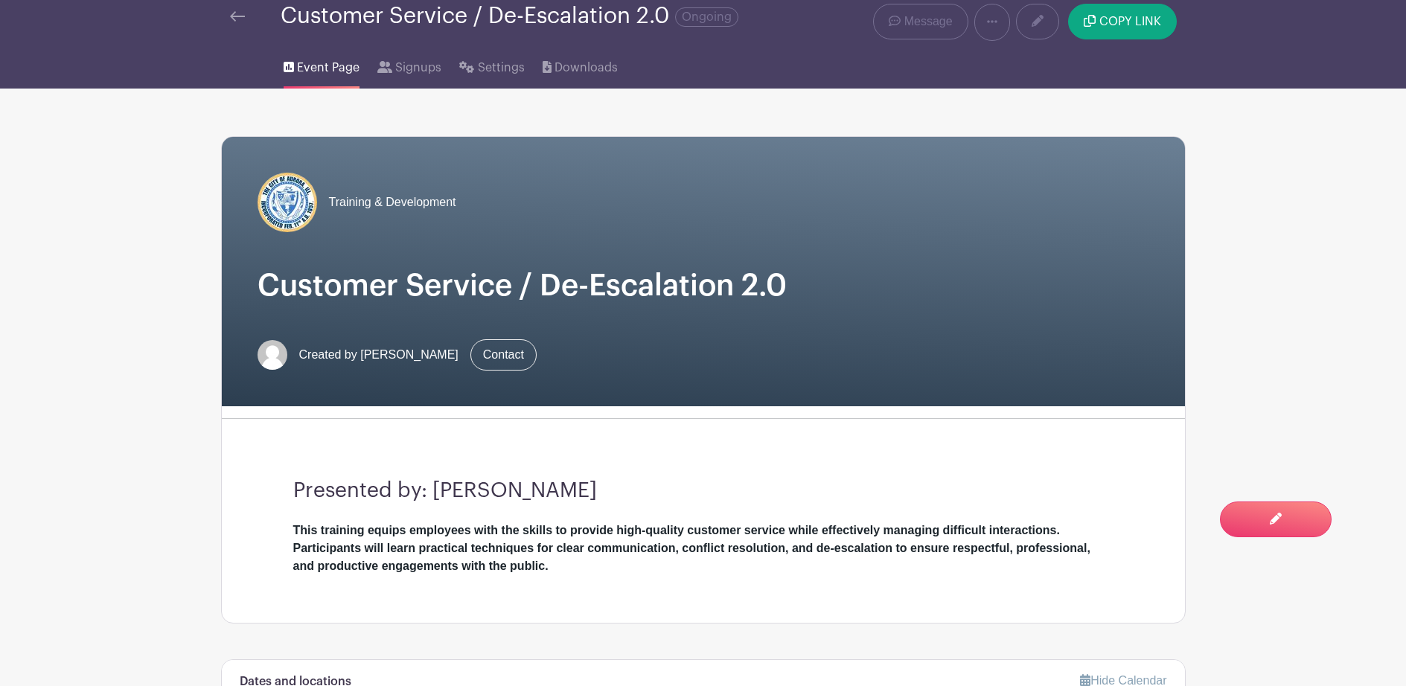
scroll to position [0, 0]
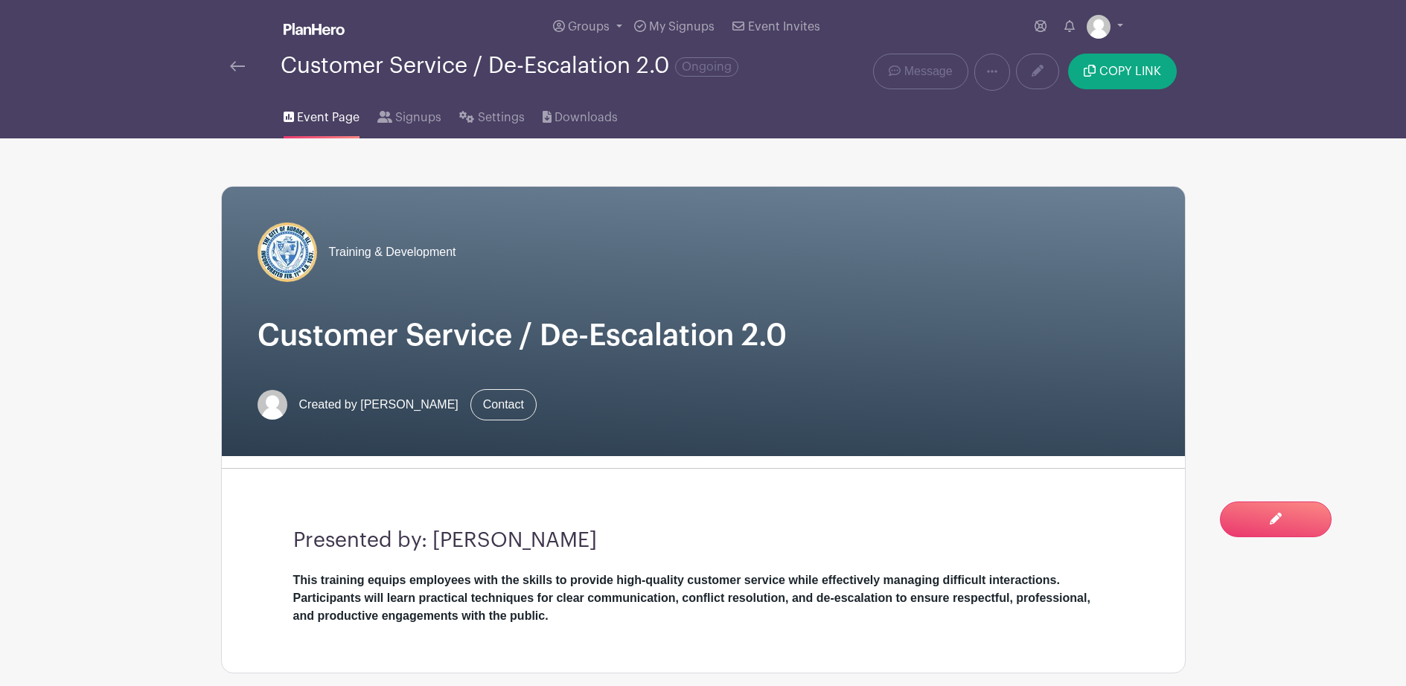
click at [240, 72] on link at bounding box center [237, 66] width 15 height 18
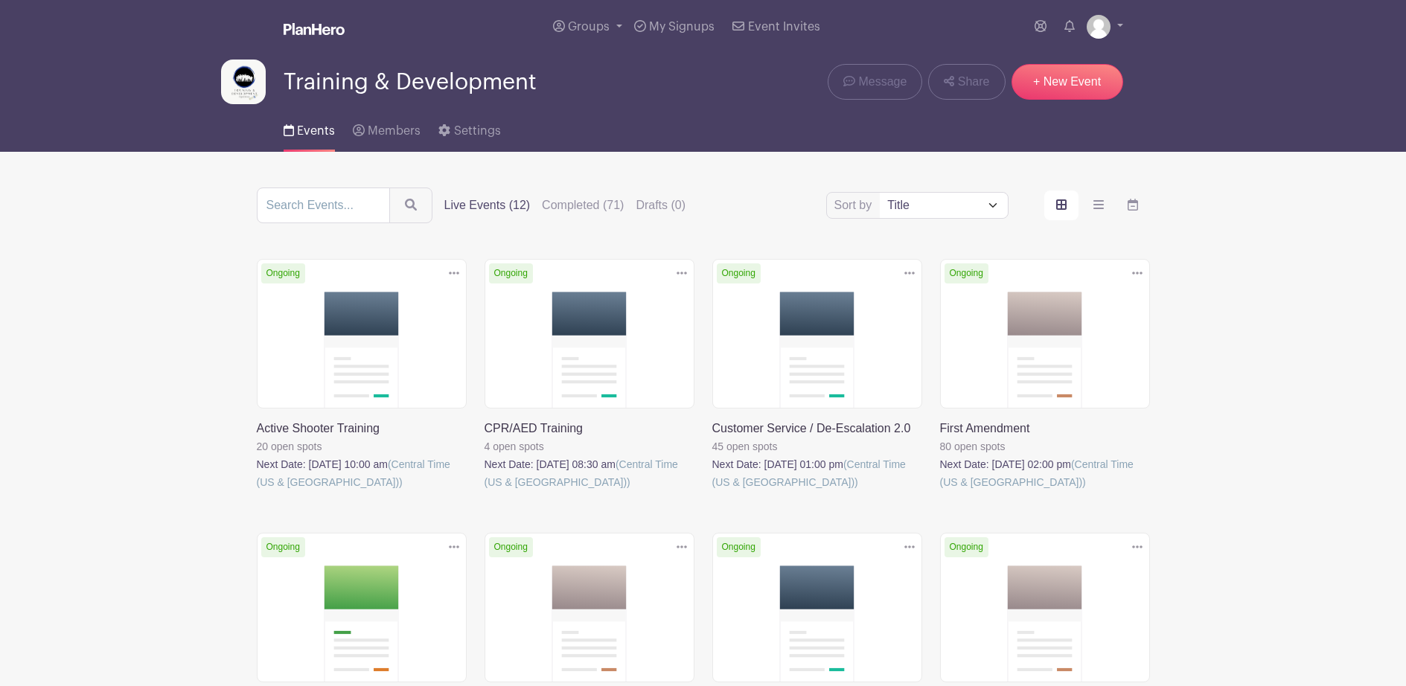
click at [712, 491] on link at bounding box center [712, 491] width 0 height 0
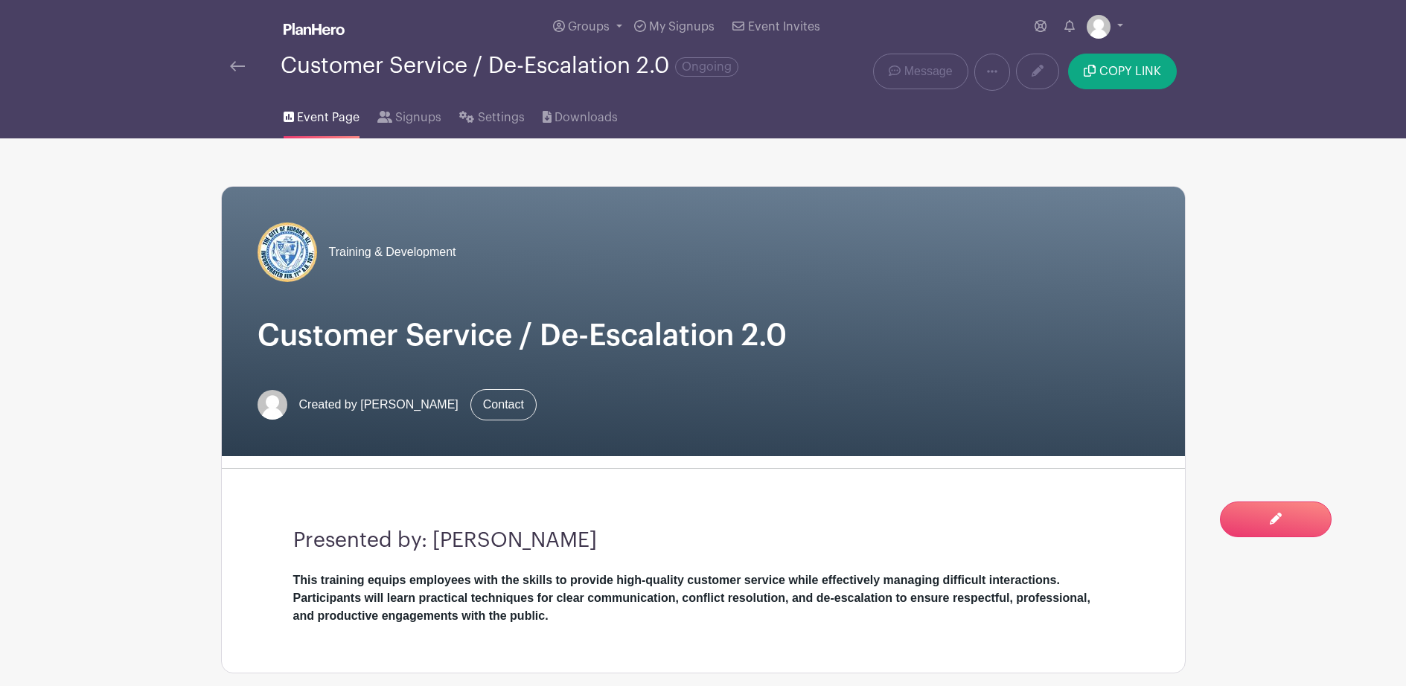
click at [246, 74] on div at bounding box center [255, 66] width 51 height 18
click at [243, 57] on link at bounding box center [237, 66] width 15 height 18
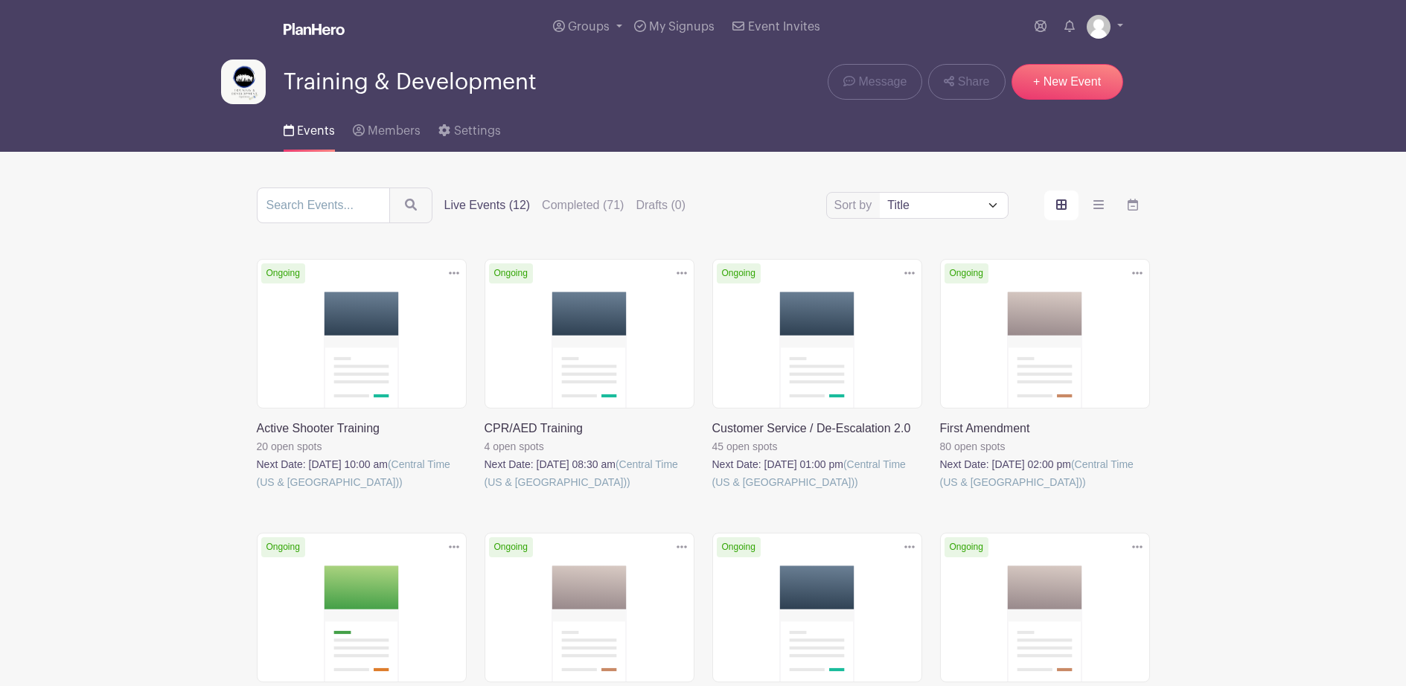
scroll to position [149, 0]
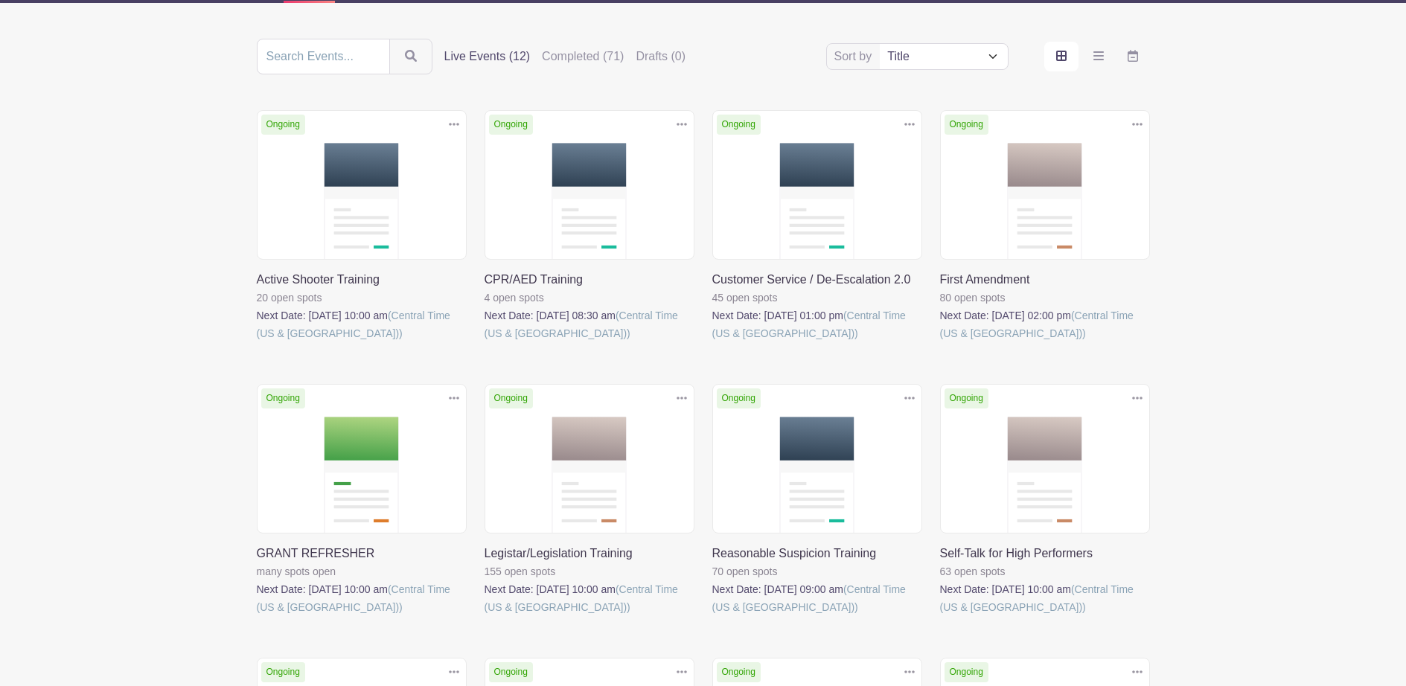
click at [712, 342] on link at bounding box center [712, 342] width 0 height 0
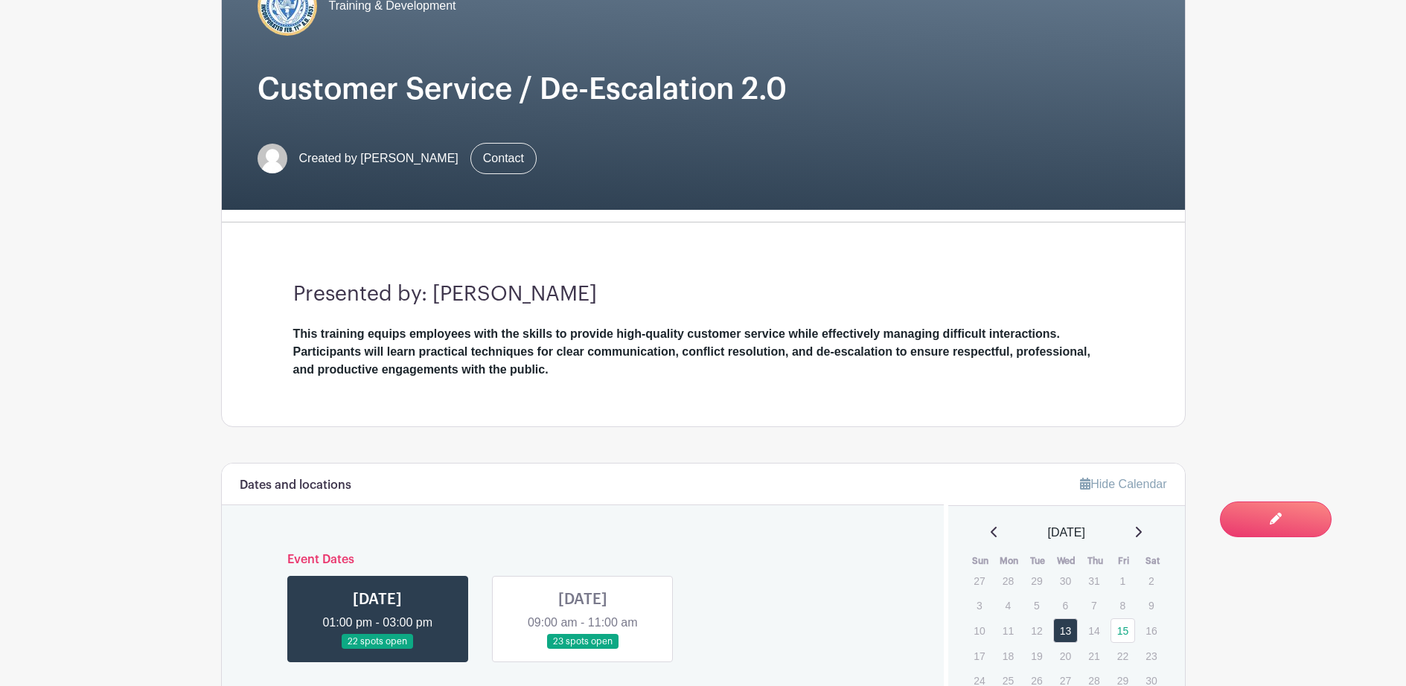
scroll to position [74, 0]
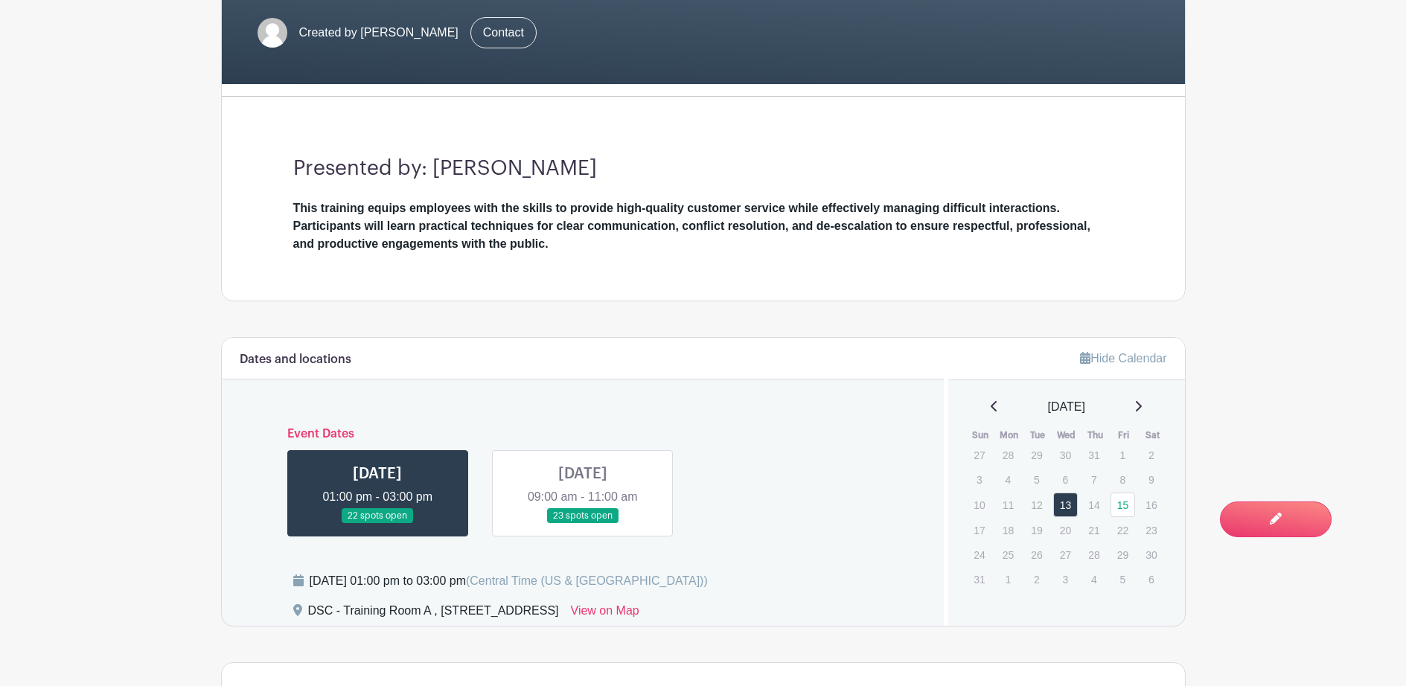
scroll to position [74, 0]
